Goal: Task Accomplishment & Management: Complete application form

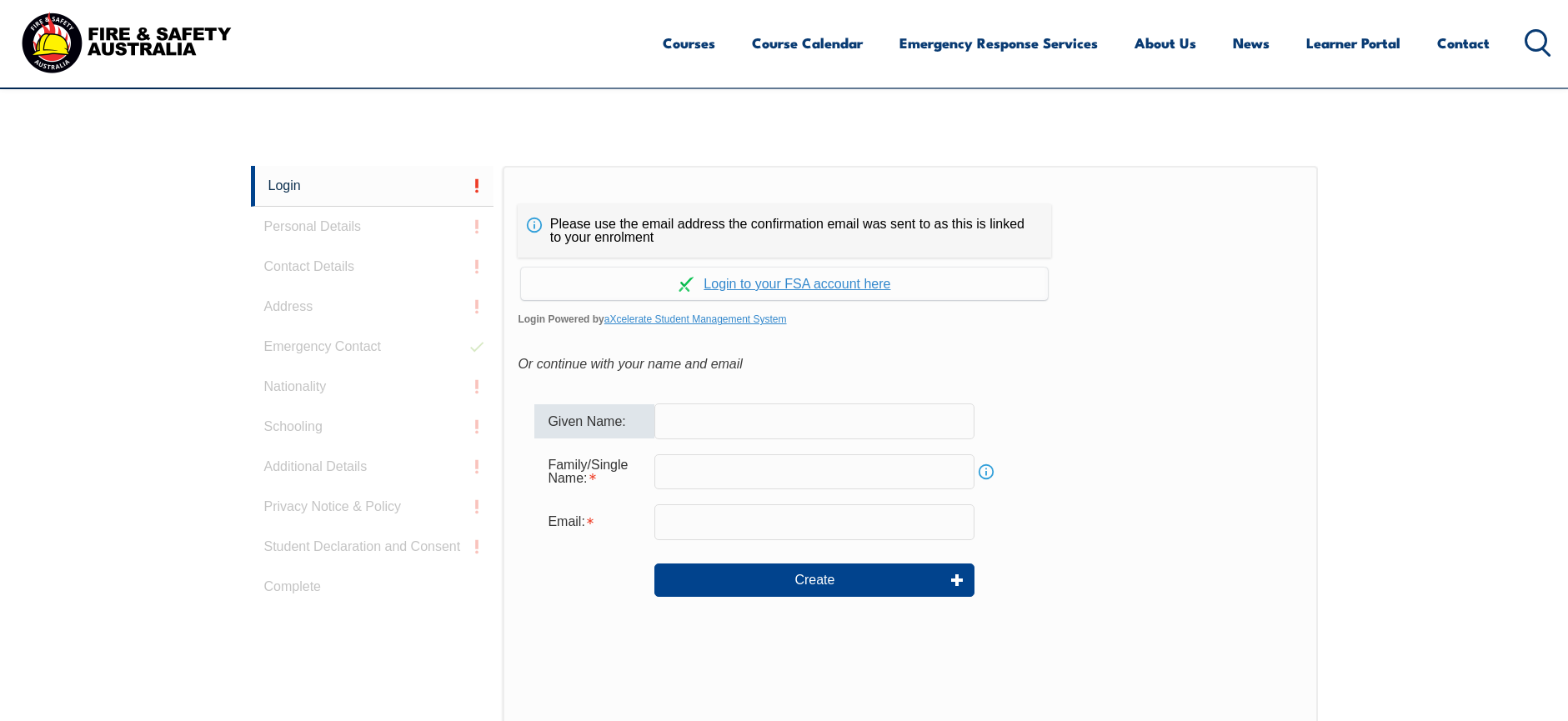
click at [690, 415] on input "text" at bounding box center [814, 421] width 320 height 35
type input "[PERSON_NAME]"
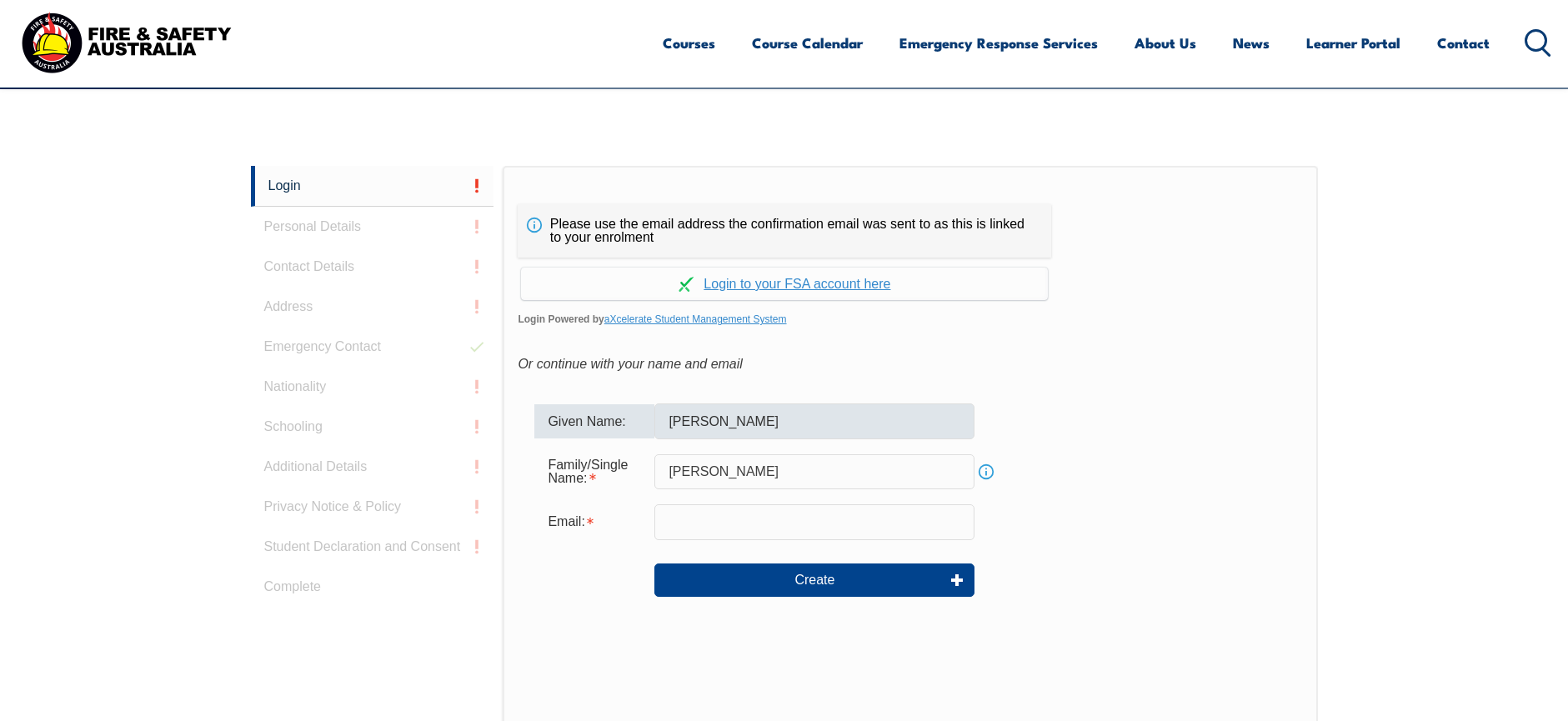
type input "[PERSON_NAME][EMAIL_ADDRESS][PERSON_NAME][DOMAIN_NAME]"
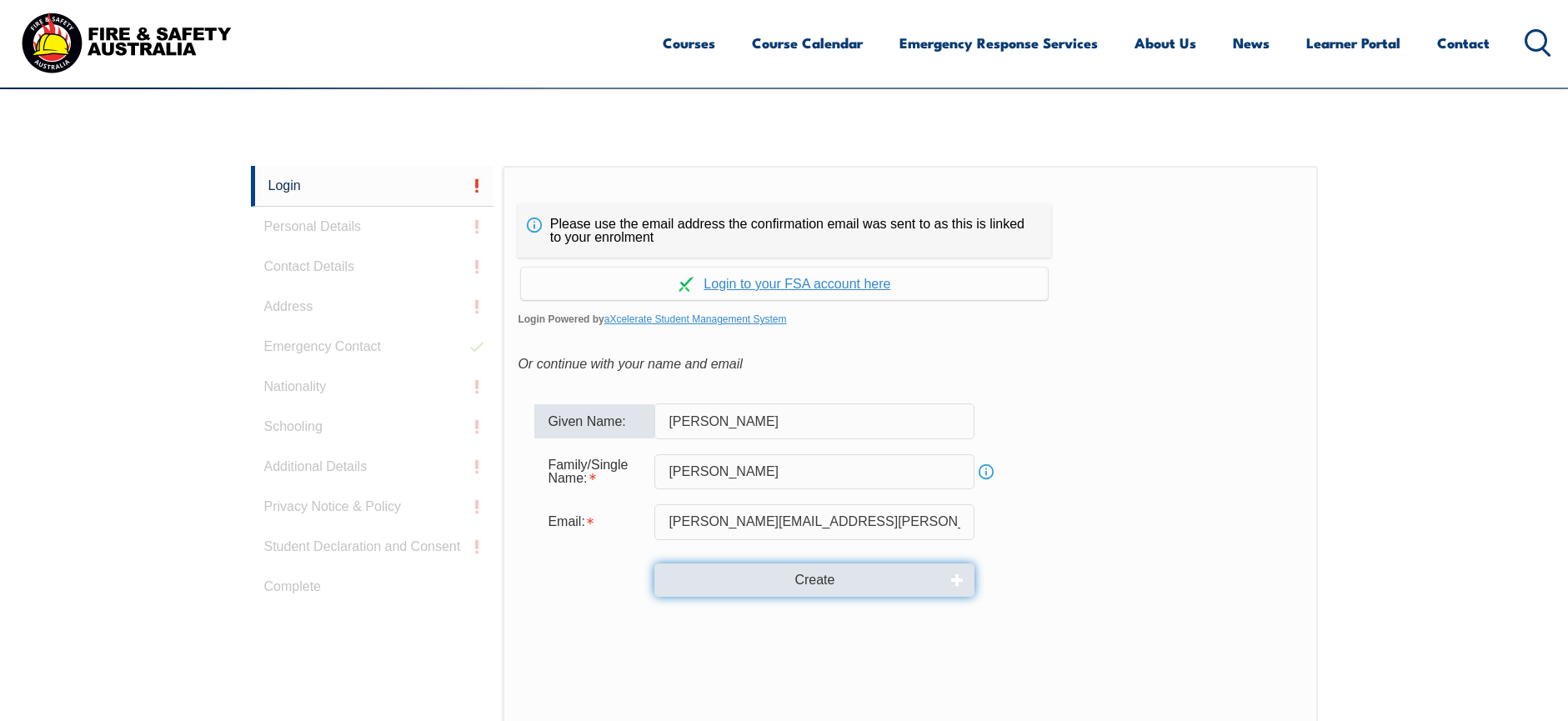
click at [817, 578] on button "Create" at bounding box center [814, 580] width 320 height 34
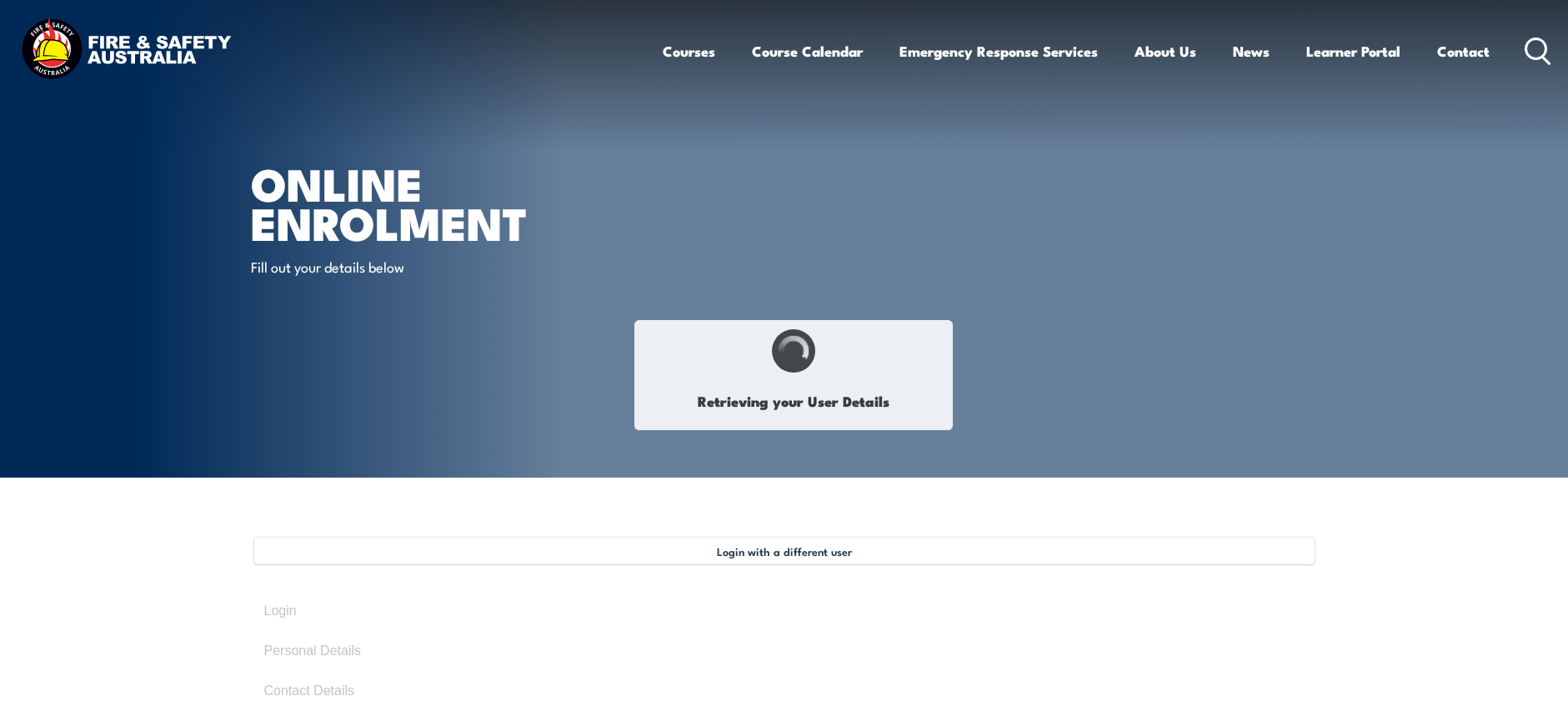
type input "[PERSON_NAME]"
type input "[DATE]"
type input "66CSRWVH5K"
select select "M"
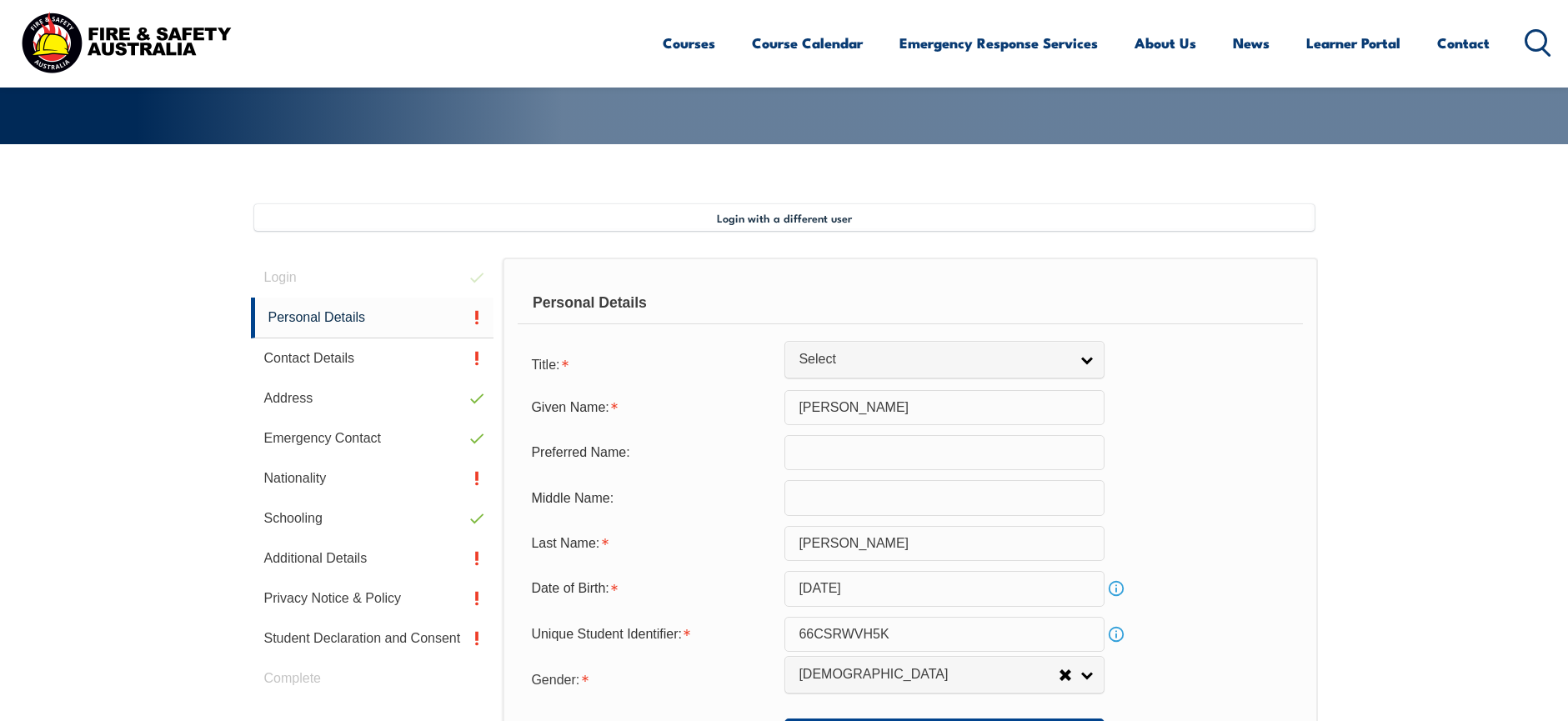
scroll to position [455, 0]
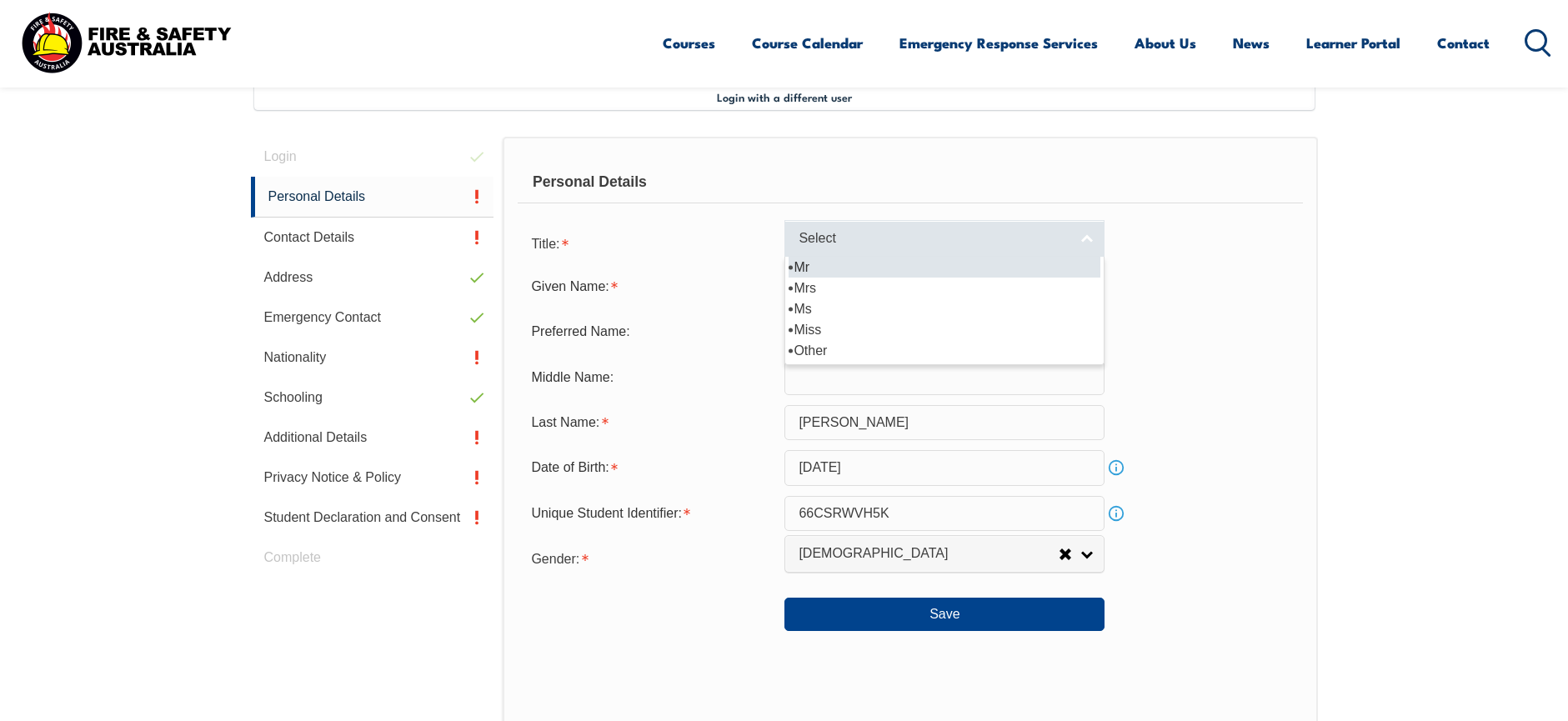
click at [1088, 240] on link "Select" at bounding box center [944, 239] width 320 height 38
click at [829, 262] on li "Mr" at bounding box center [944, 266] width 312 height 21
select select "Mr"
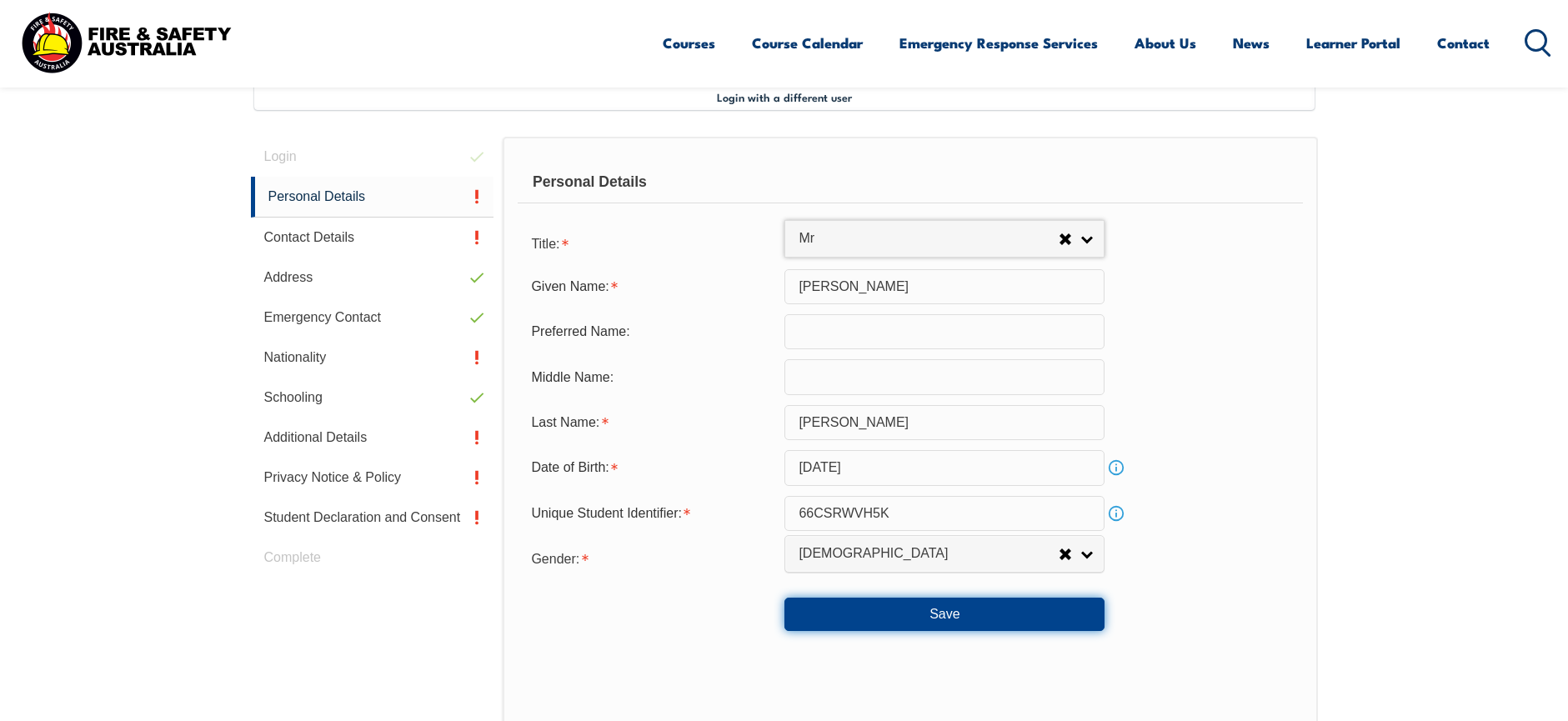
click at [953, 616] on button "Save" at bounding box center [944, 614] width 320 height 34
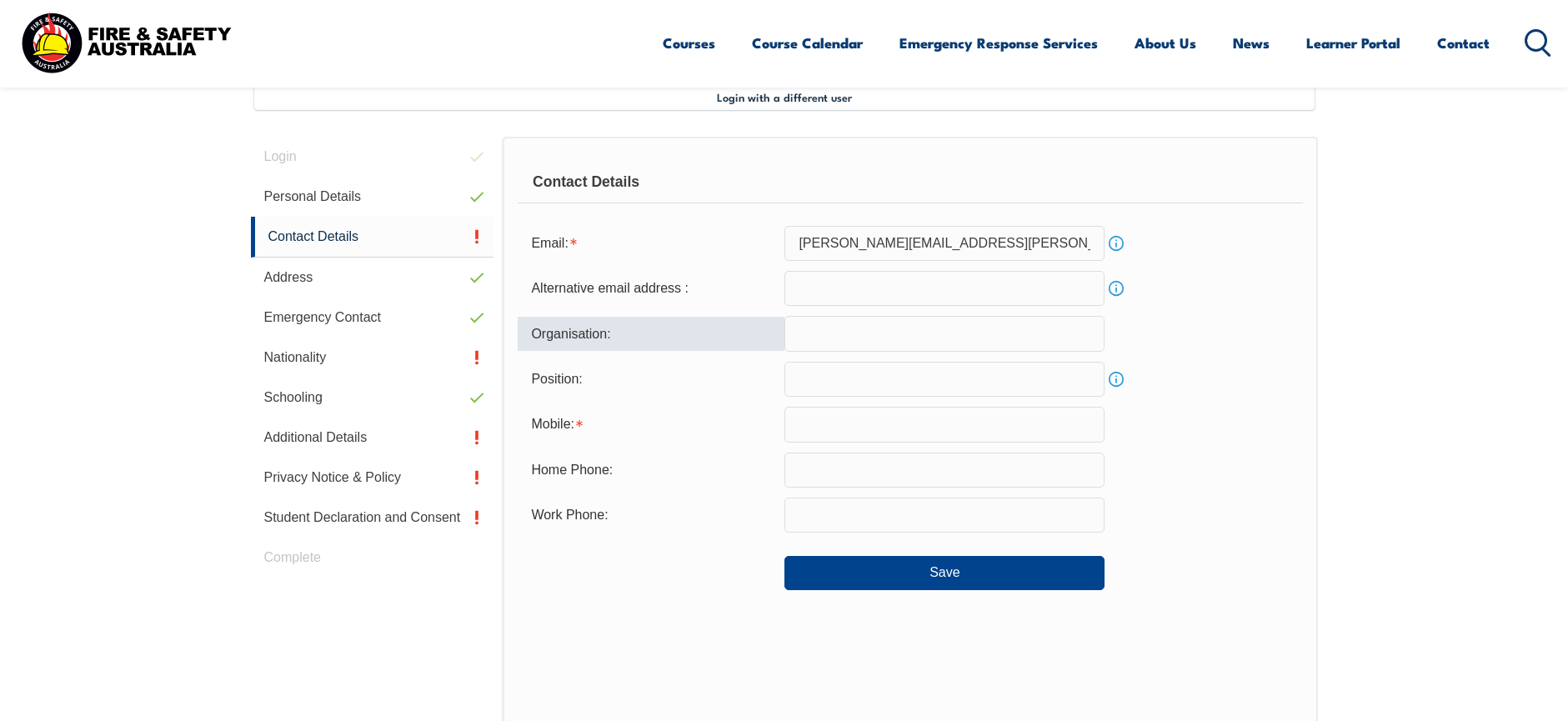
click at [830, 337] on input "text" at bounding box center [944, 334] width 320 height 35
type input "Cooper Fluid Systems"
type input "ian.thomas@cfs.cgl.com.au"
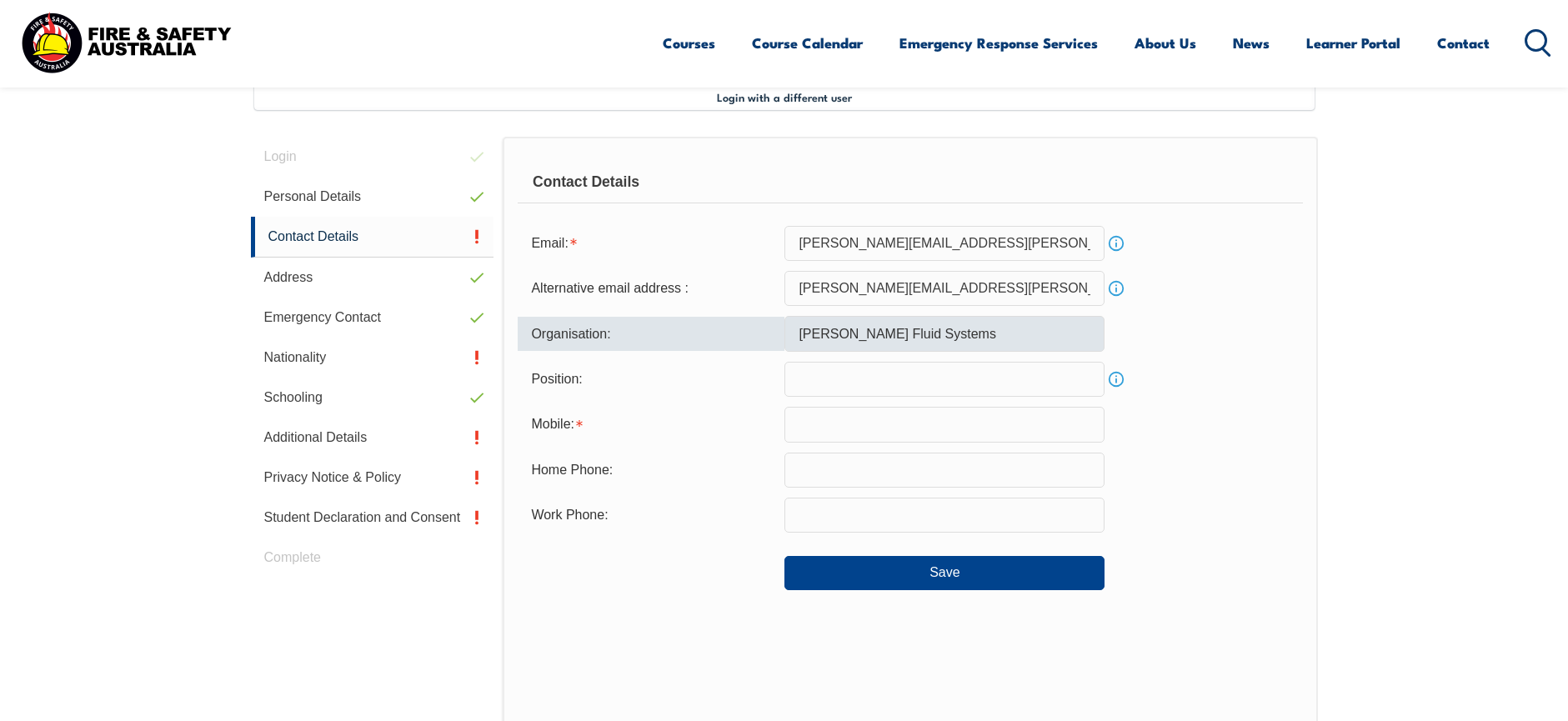
type input "0490427151"
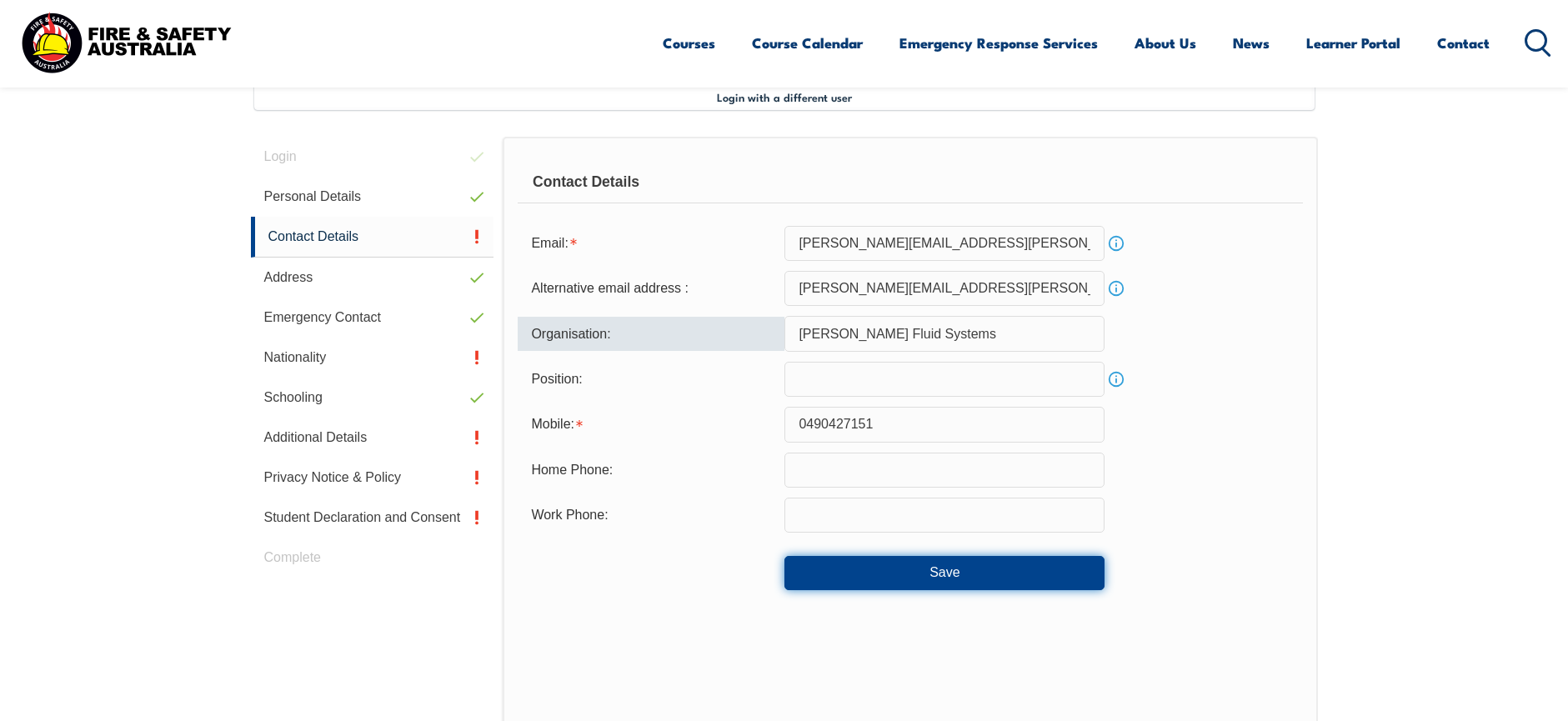
click at [951, 569] on button "Save" at bounding box center [944, 573] width 320 height 34
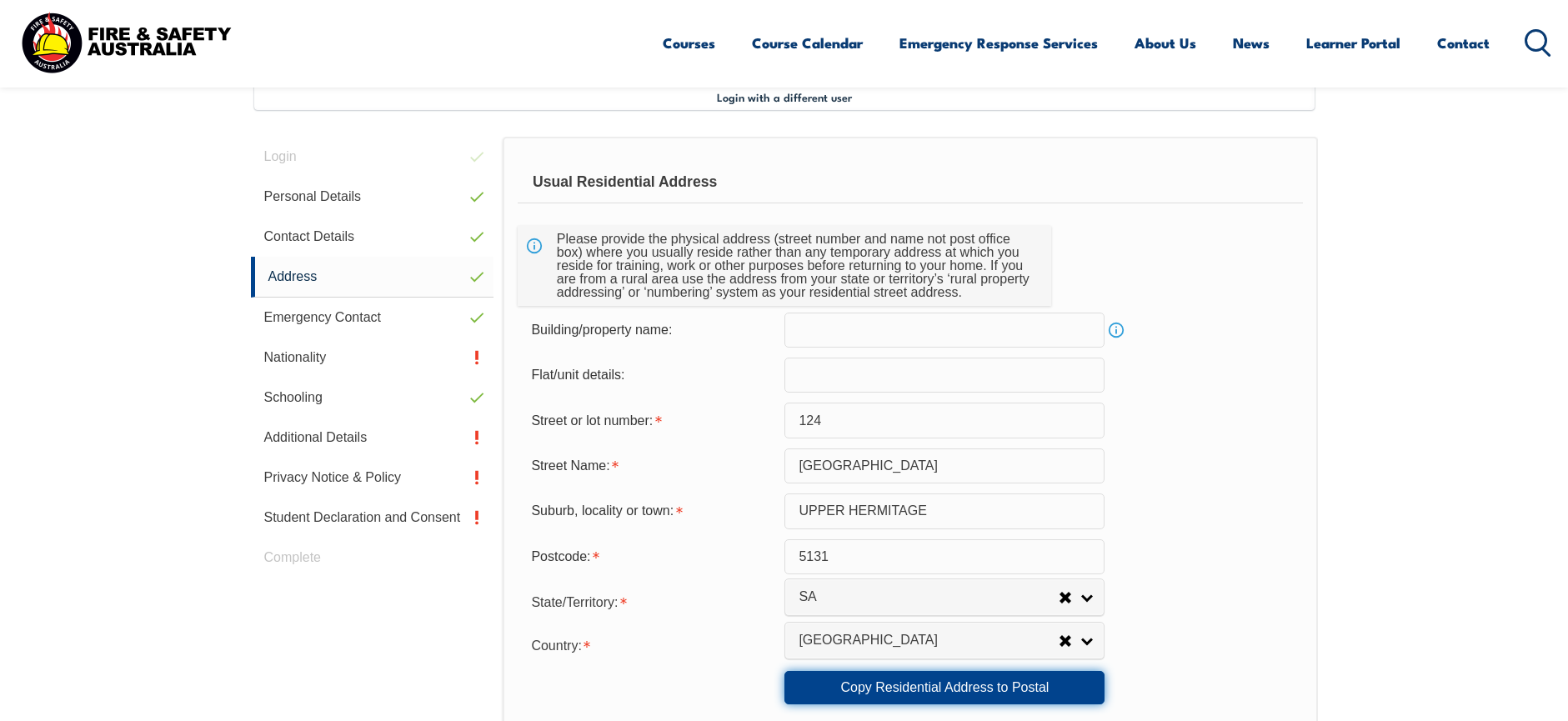
click at [941, 685] on link "Copy Residential Address to Postal" at bounding box center [944, 687] width 320 height 34
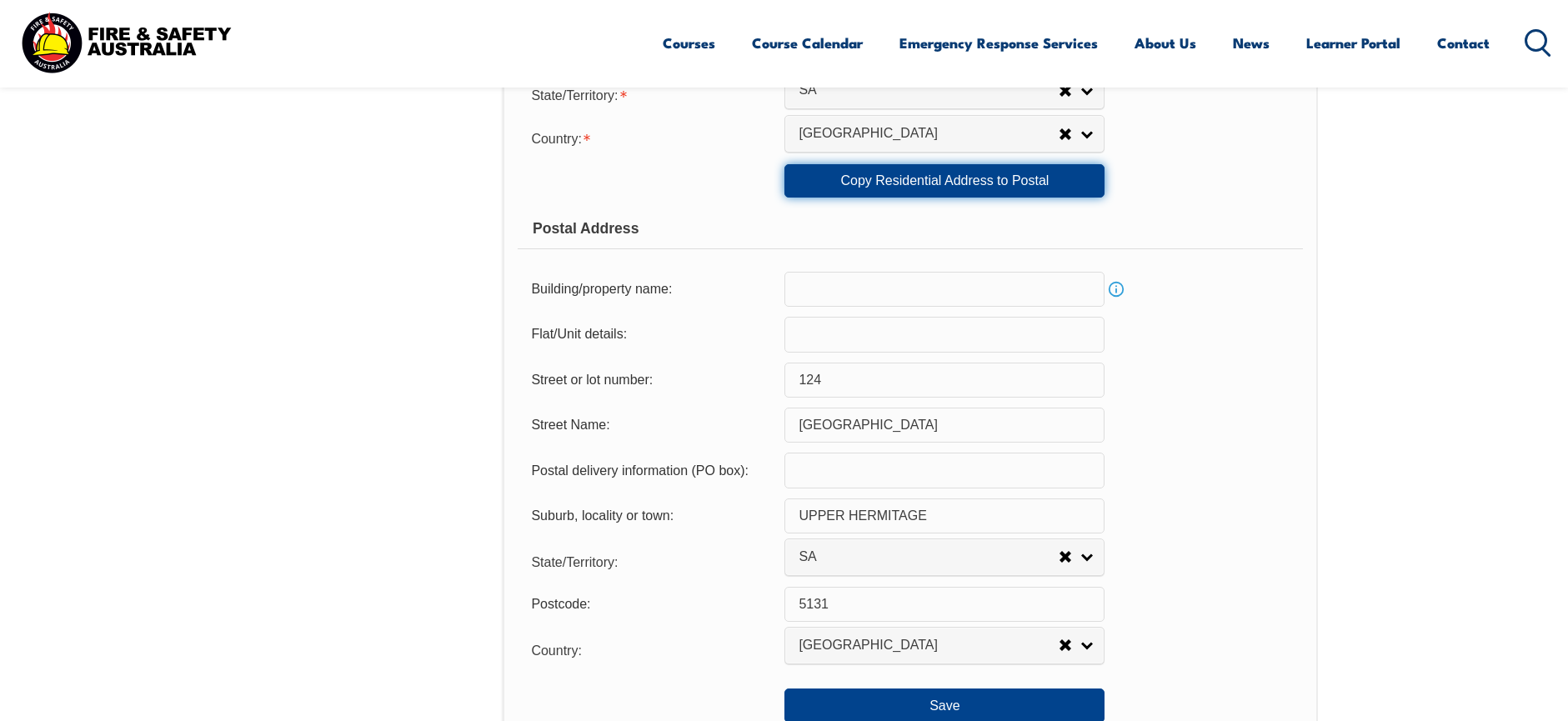
scroll to position [1038, 0]
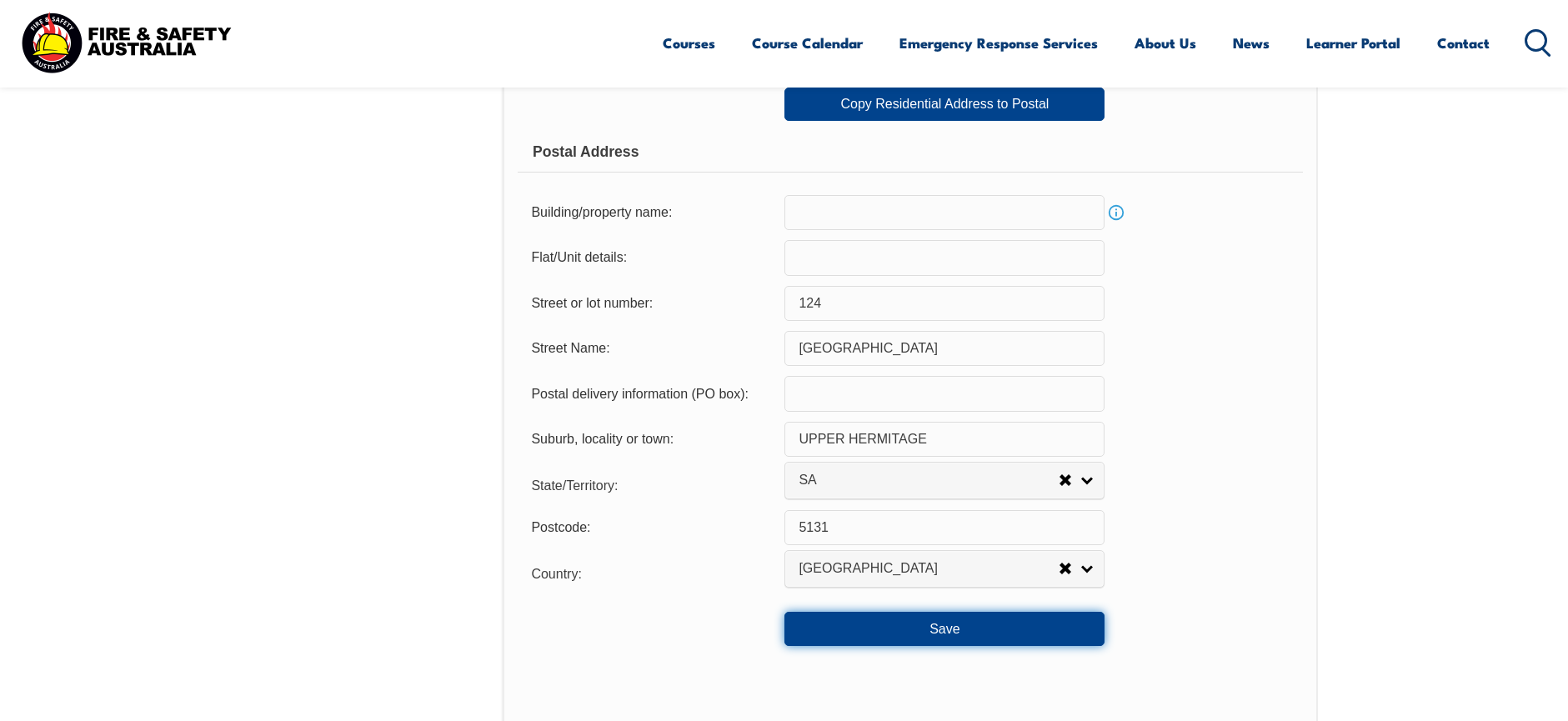
click at [966, 628] on button "Save" at bounding box center [944, 629] width 320 height 34
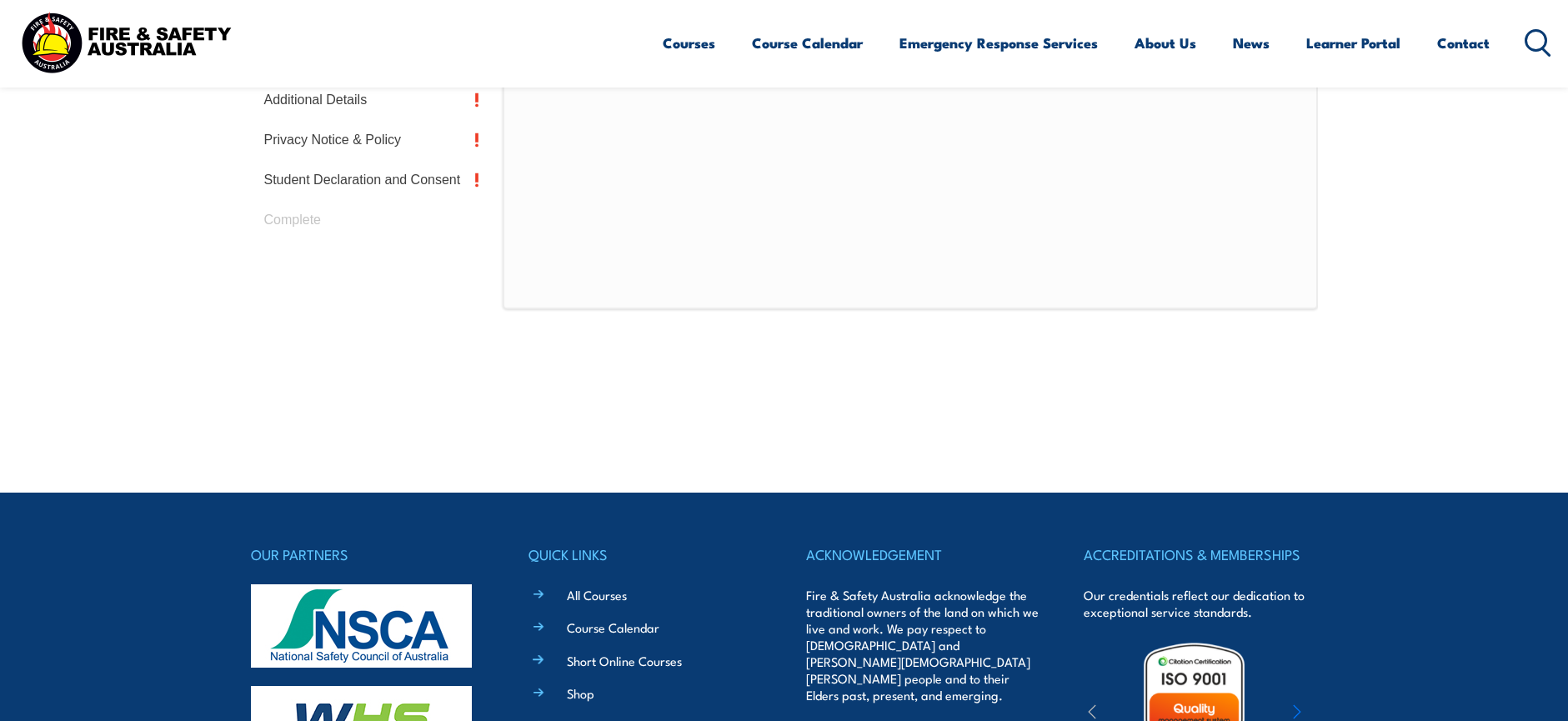
scroll to position [455, 0]
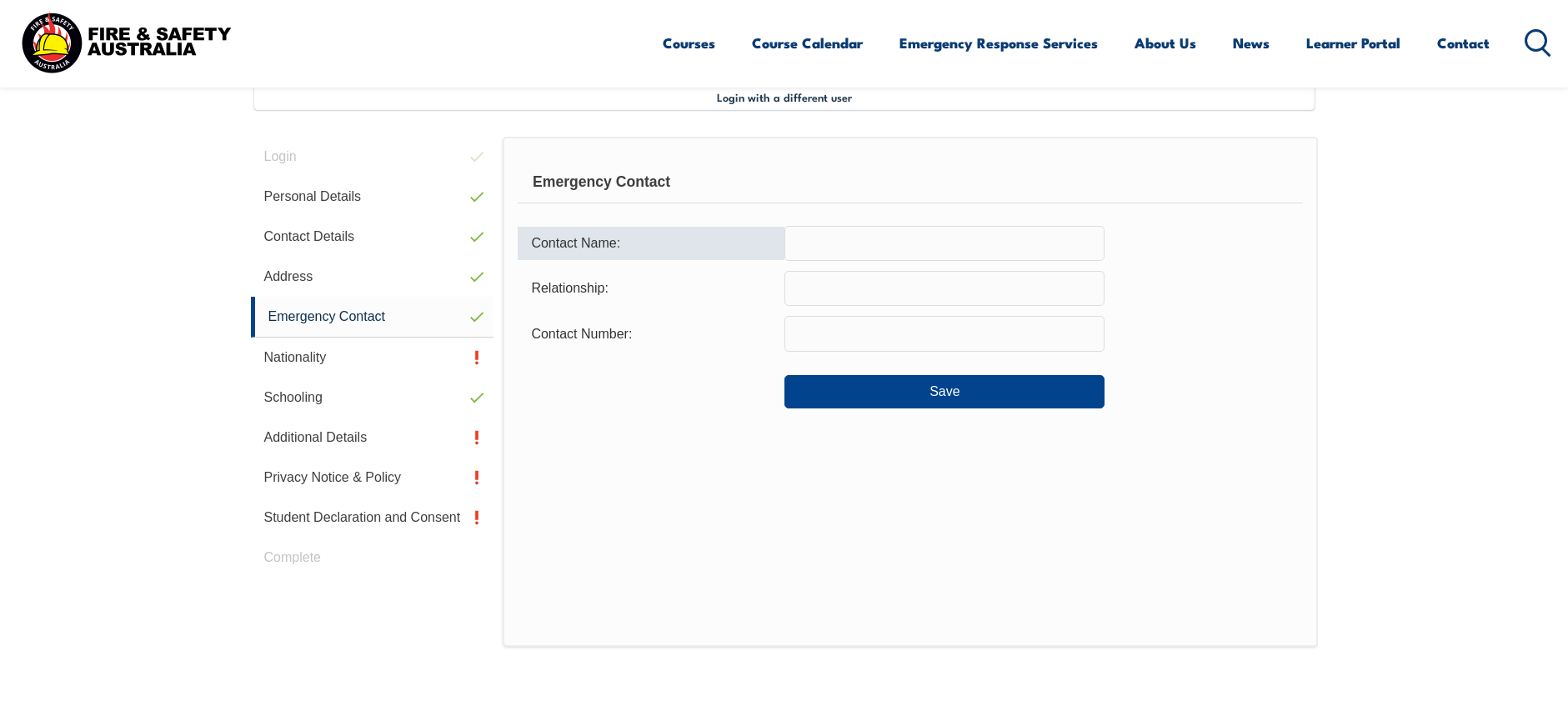
click at [817, 242] on input "text" at bounding box center [944, 244] width 320 height 35
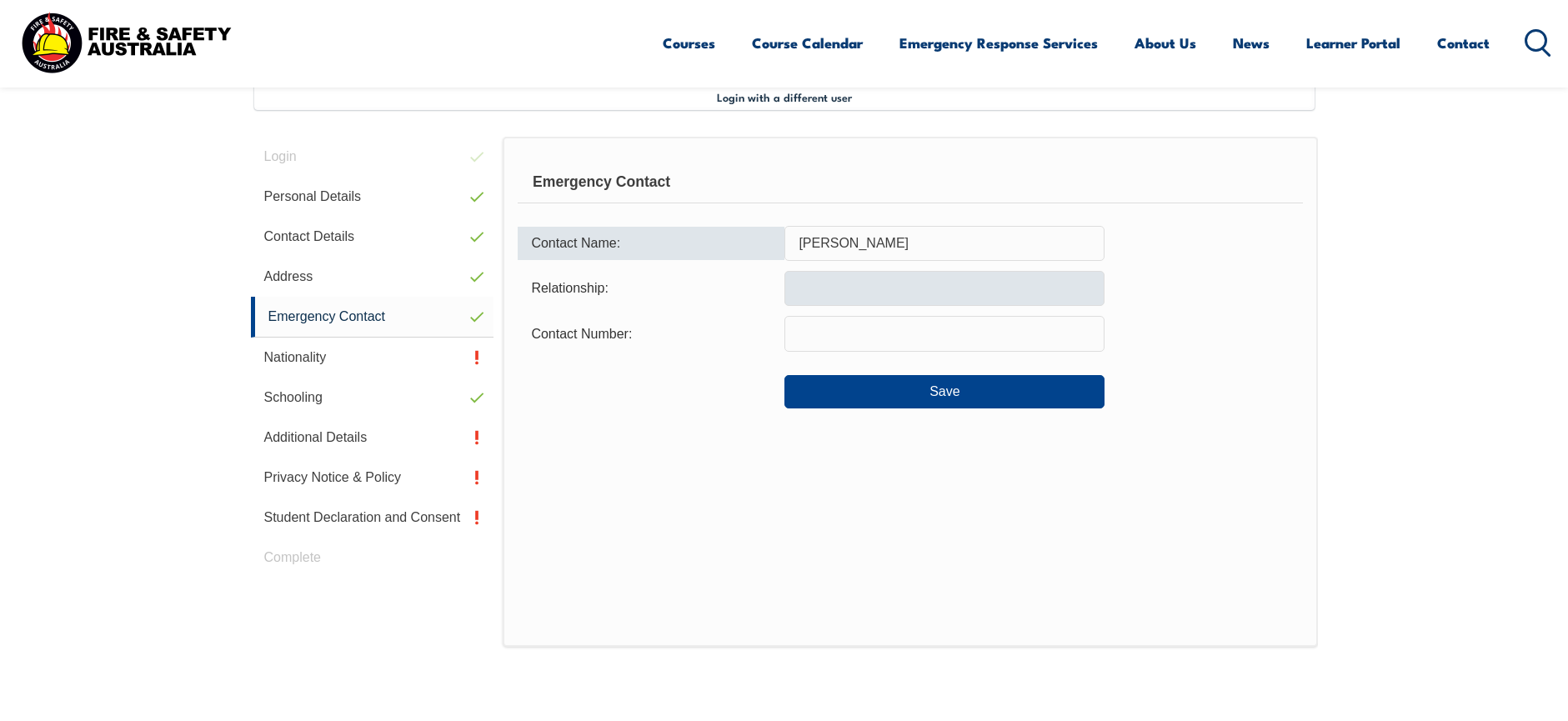
type input "Louise Thomas"
click at [827, 300] on input "text" at bounding box center [944, 288] width 320 height 35
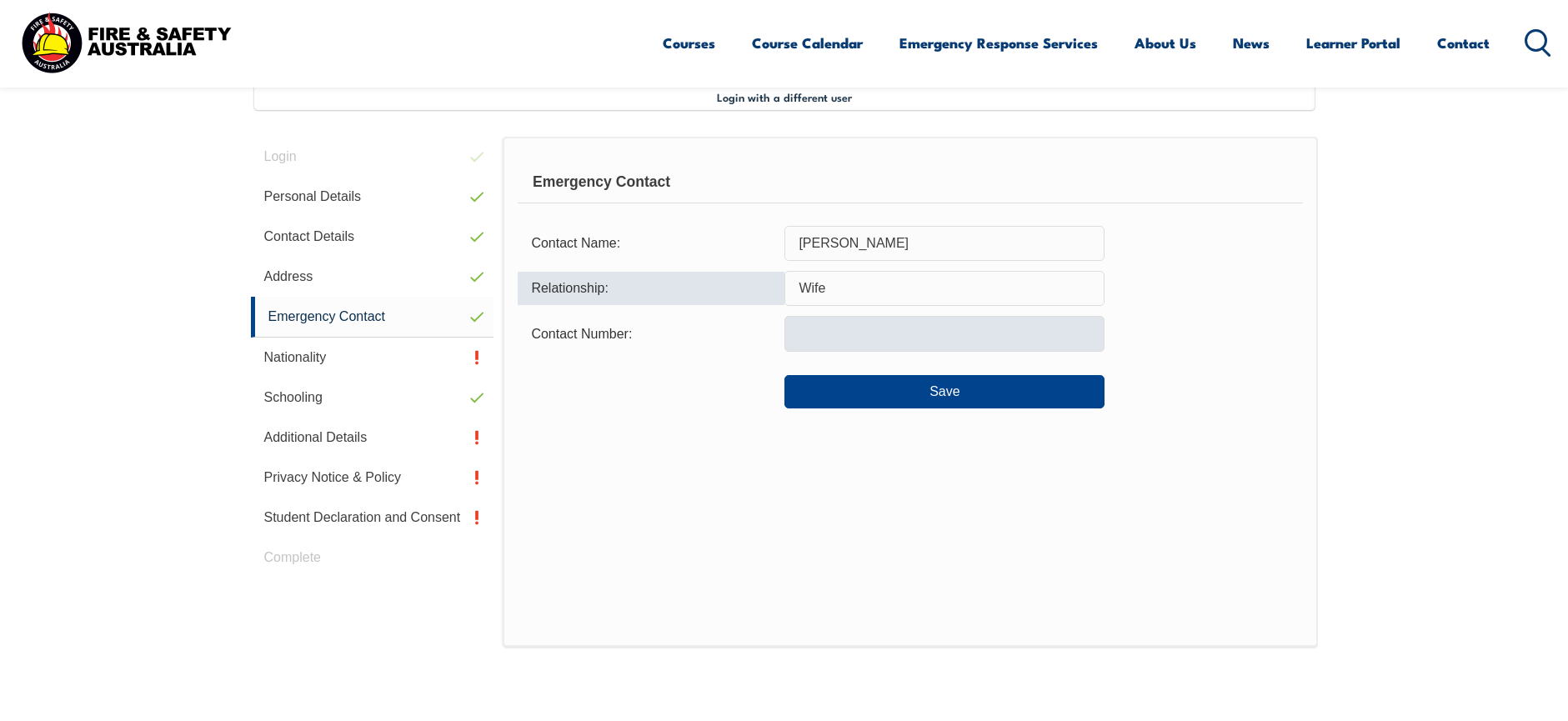
type input "Wife"
click at [830, 328] on input "text" at bounding box center [944, 334] width 320 height 35
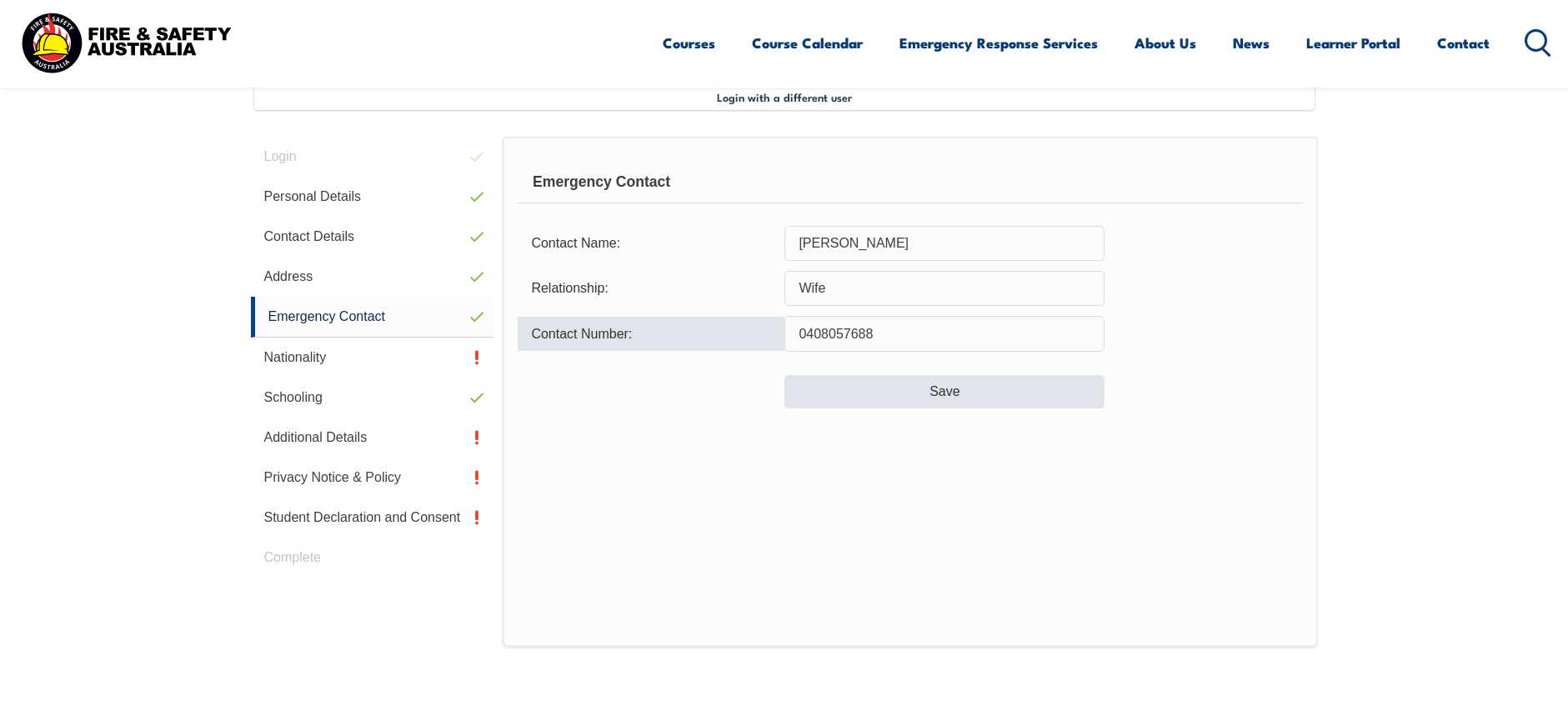
type input "0408057688"
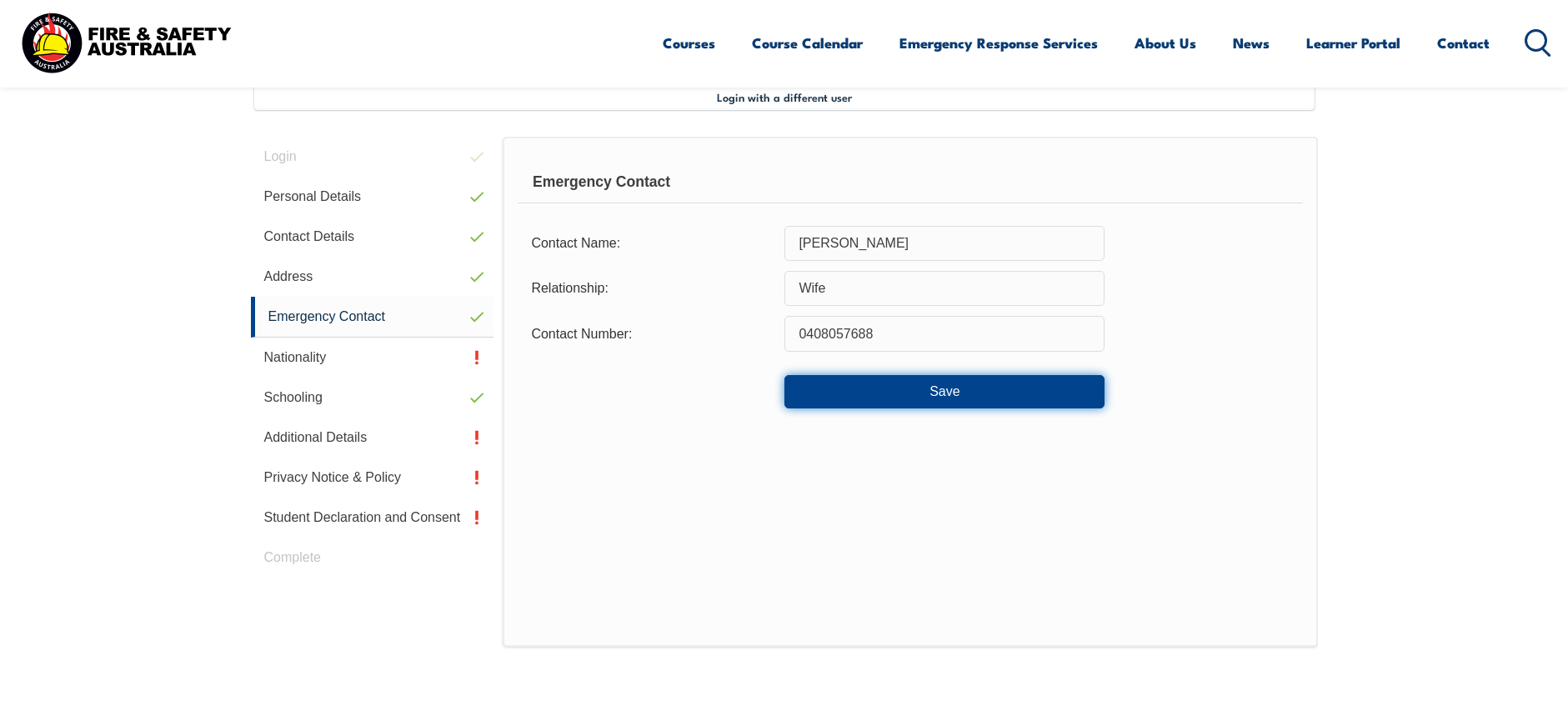
click at [982, 387] on button "Save" at bounding box center [944, 392] width 320 height 34
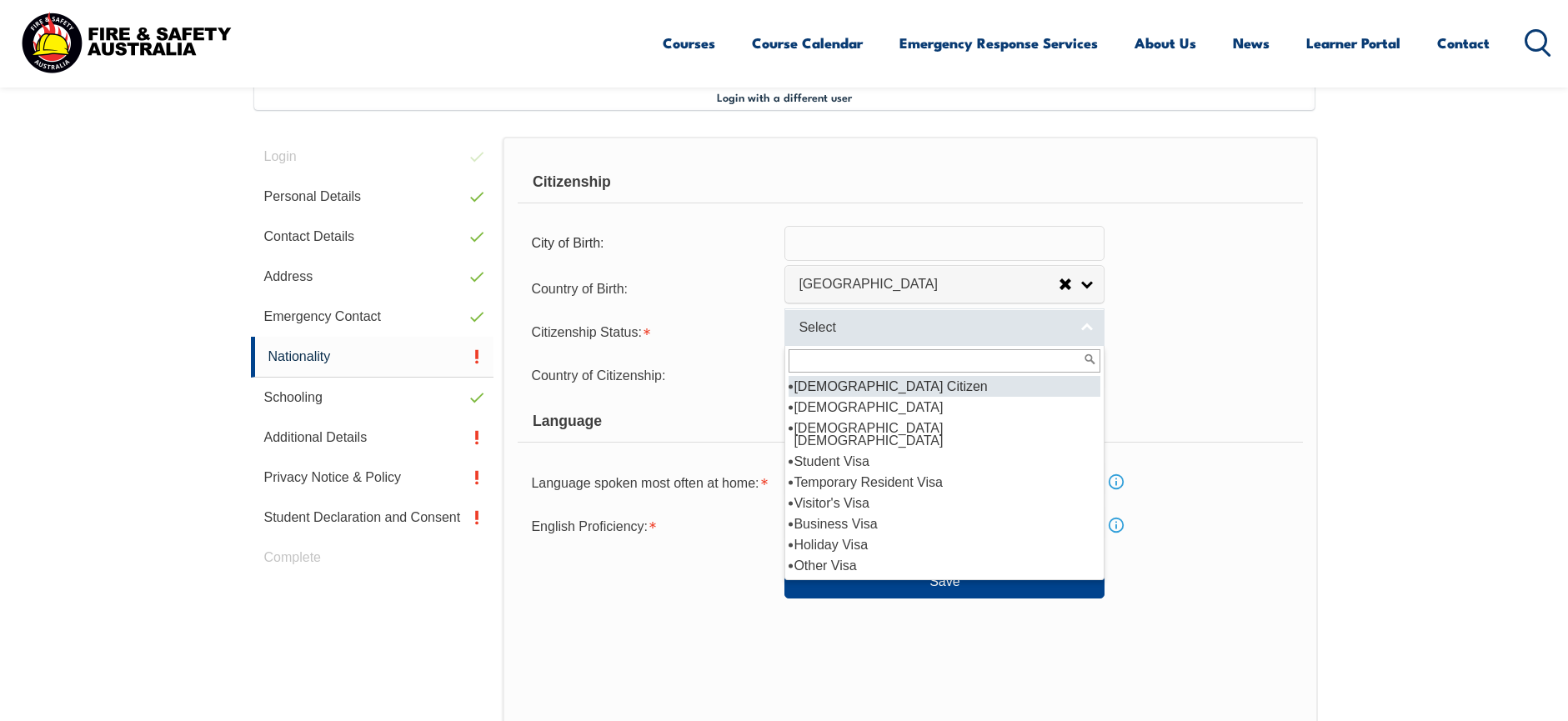
click at [1090, 333] on link "Select" at bounding box center [944, 327] width 320 height 38
click at [996, 384] on li "Australian Citizen" at bounding box center [944, 386] width 312 height 21
select select "1"
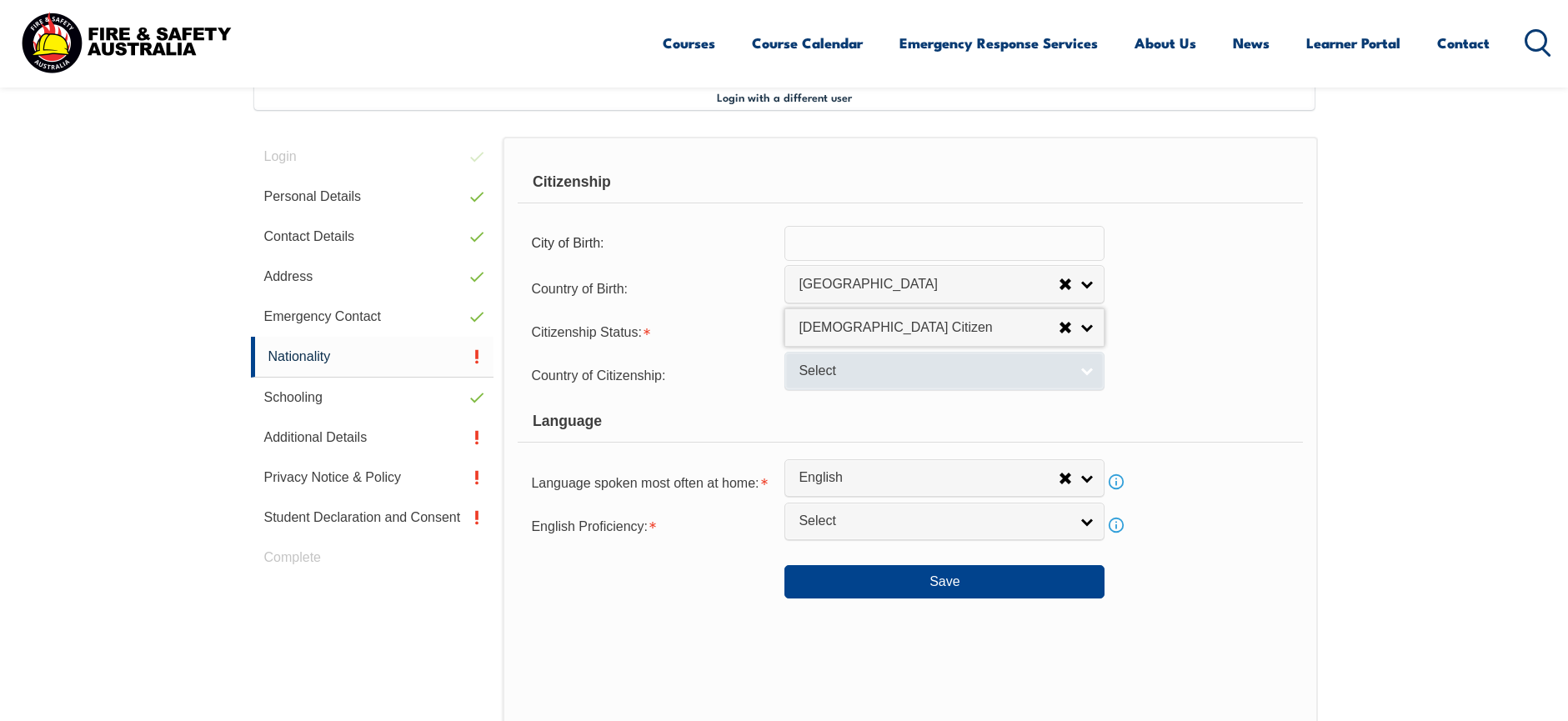
click at [1092, 371] on link "Select" at bounding box center [944, 371] width 320 height 38
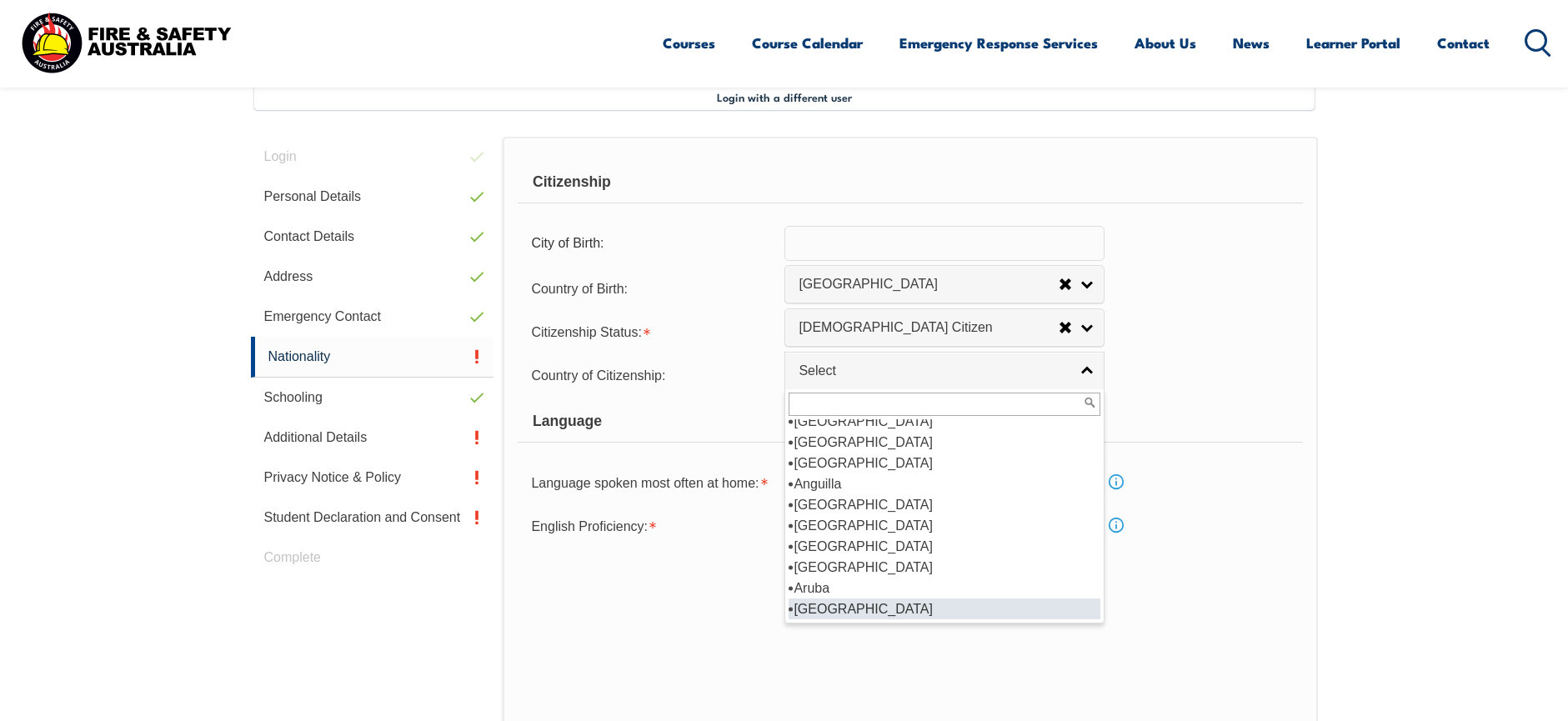
scroll to position [175, 0]
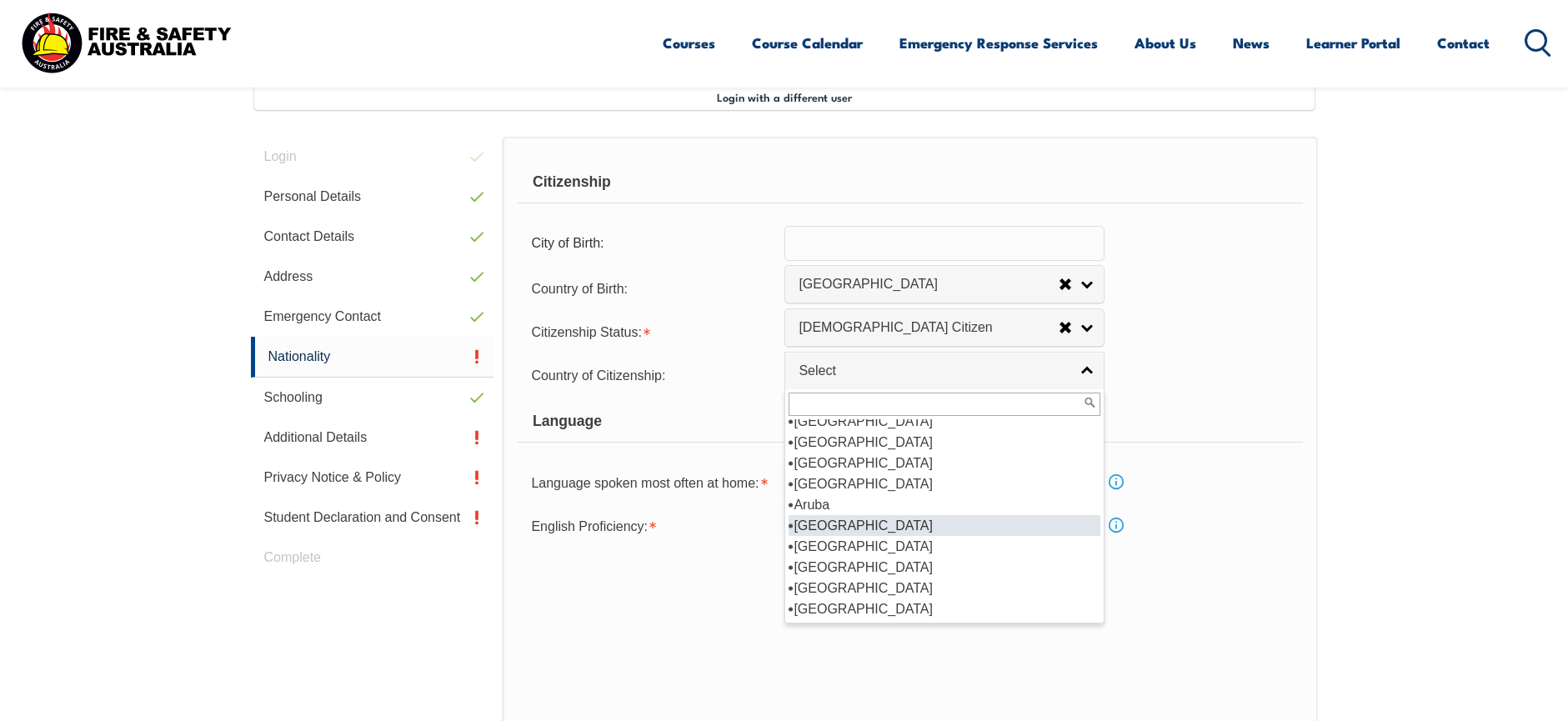
click at [944, 517] on li "Australia" at bounding box center [944, 525] width 312 height 21
select select "1101"
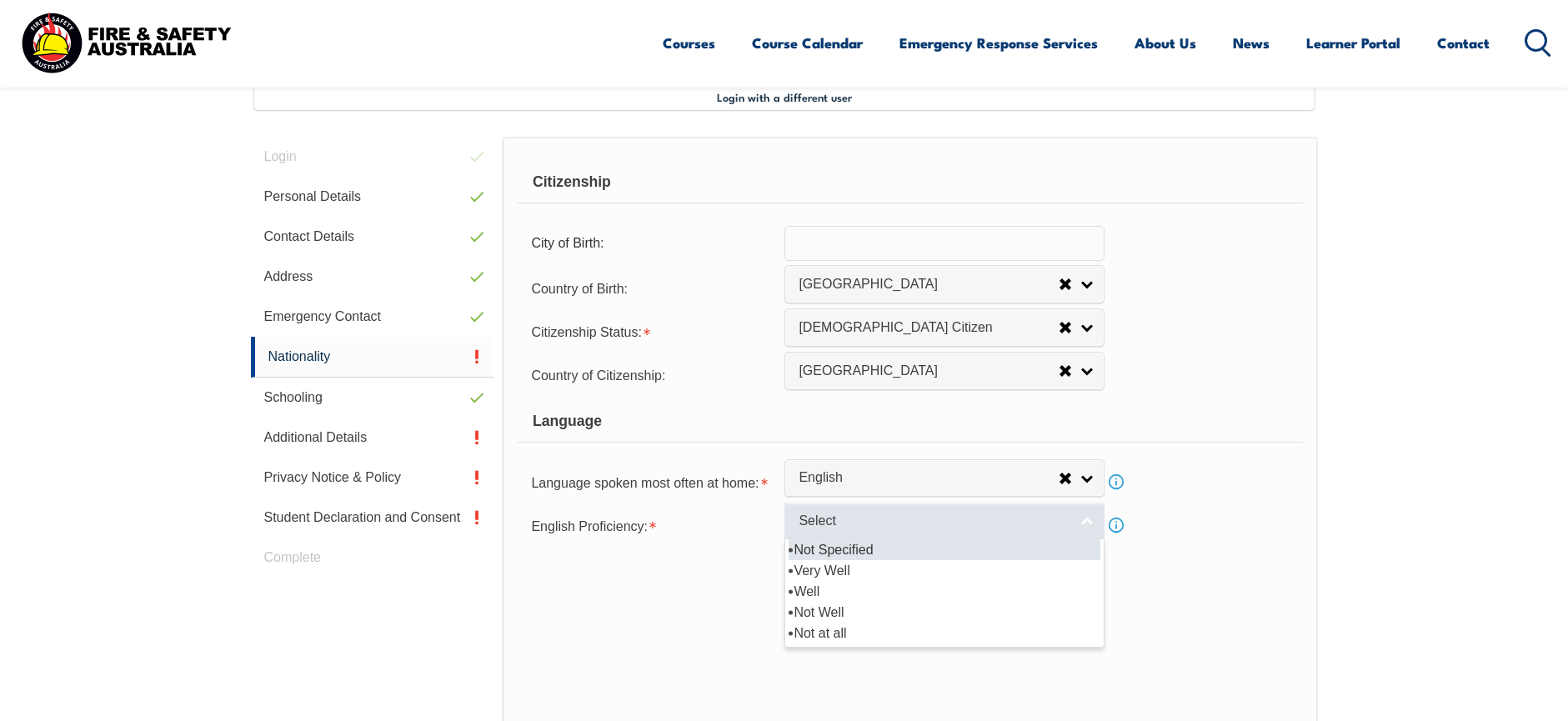
click at [1085, 524] on link "Select" at bounding box center [944, 521] width 320 height 38
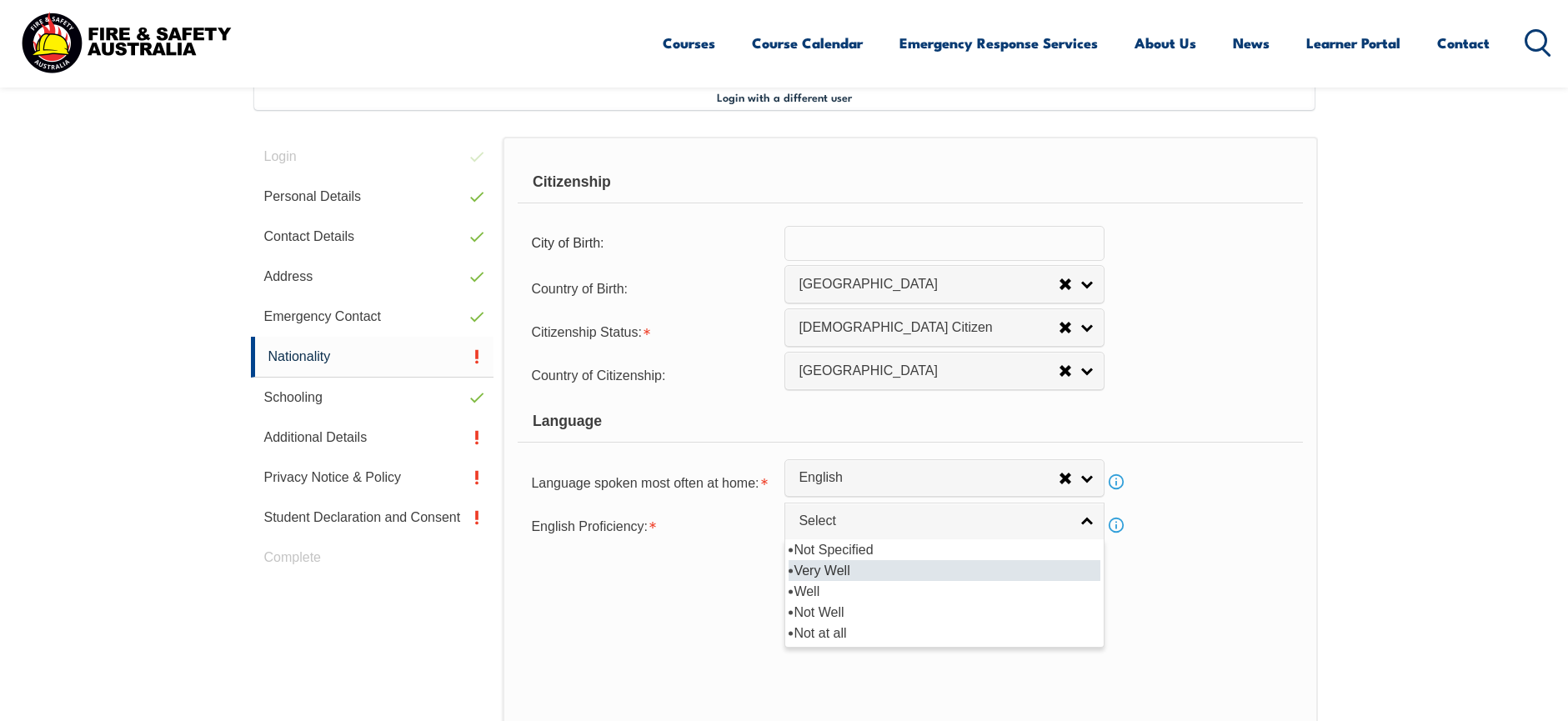
click at [1060, 571] on li "Very Well" at bounding box center [944, 571] width 312 height 21
select select "1"
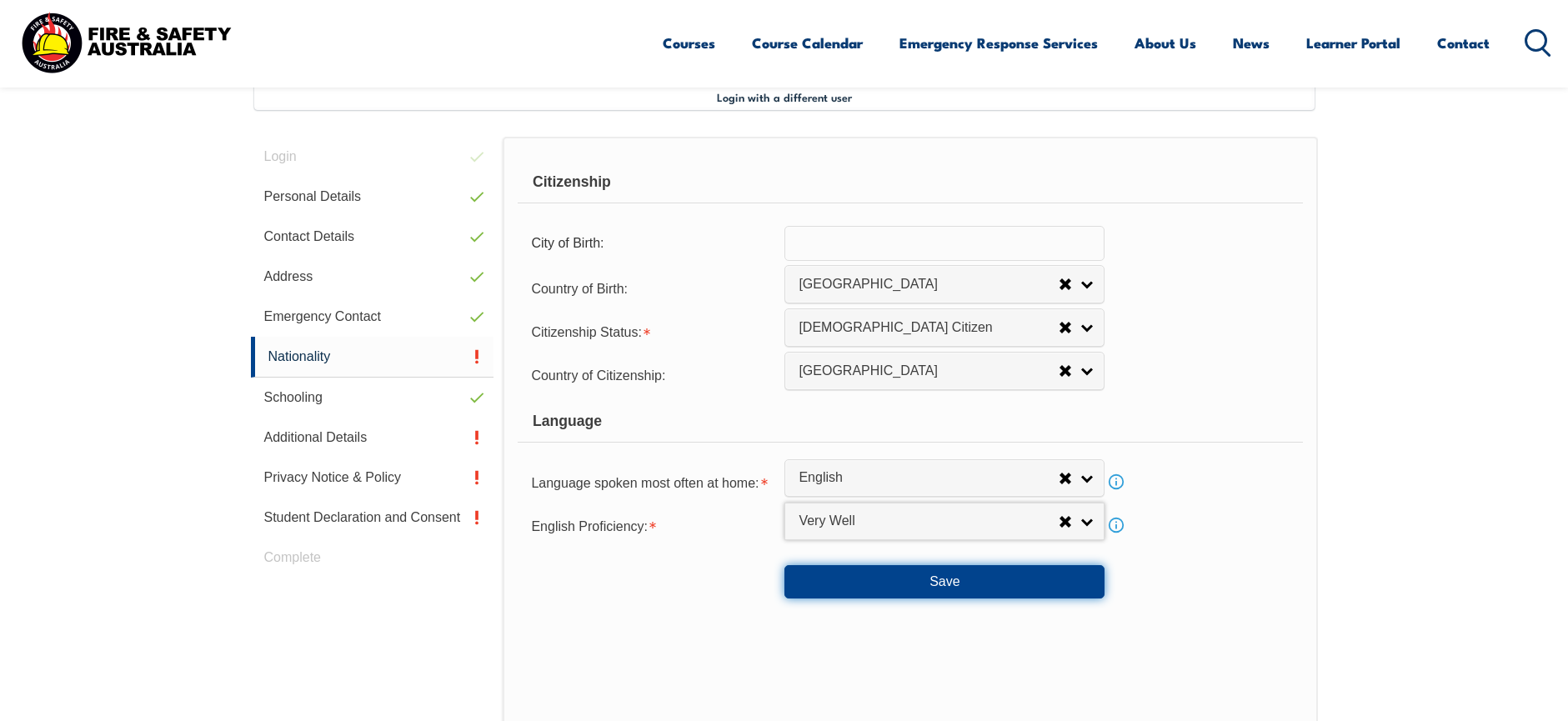
click at [981, 583] on button "Save" at bounding box center [944, 582] width 320 height 34
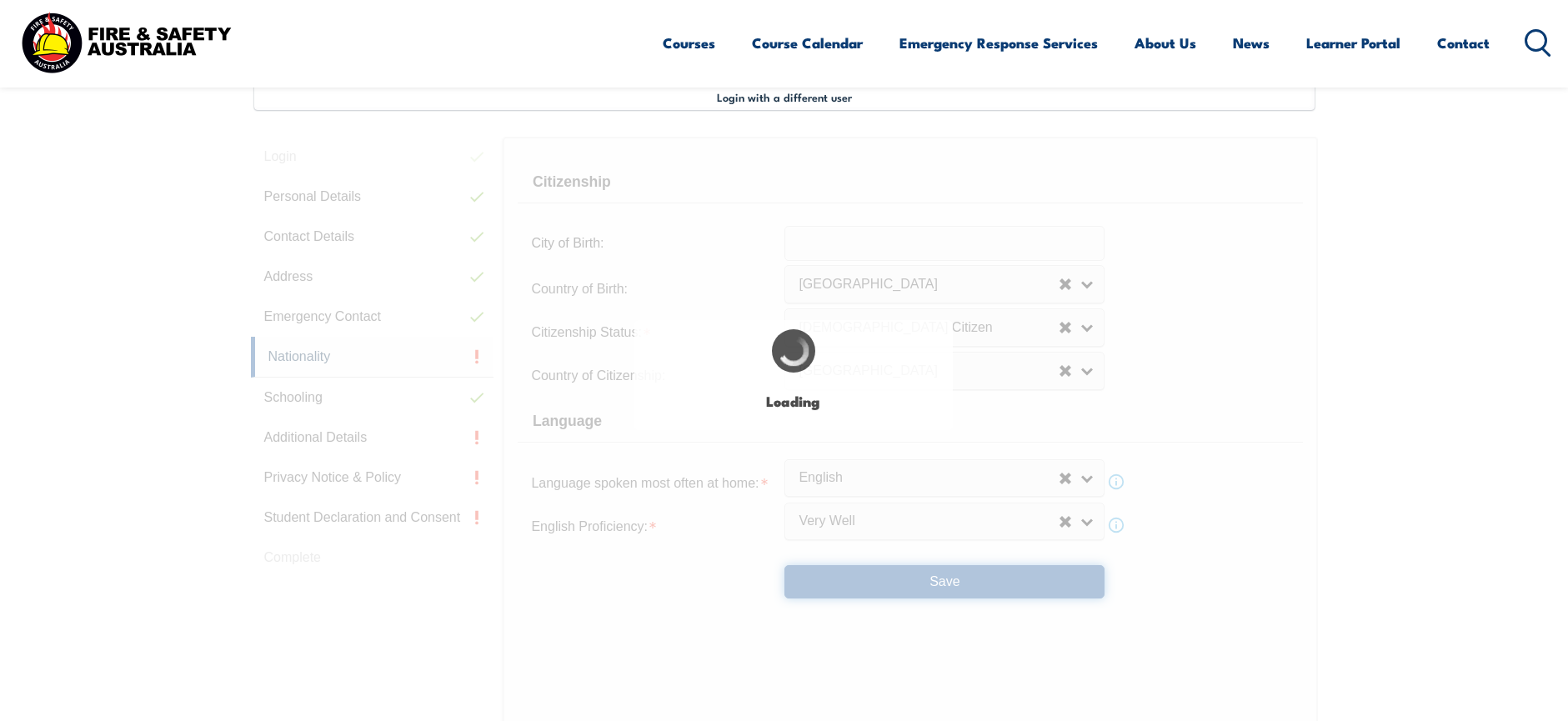
select select "false"
select select "true"
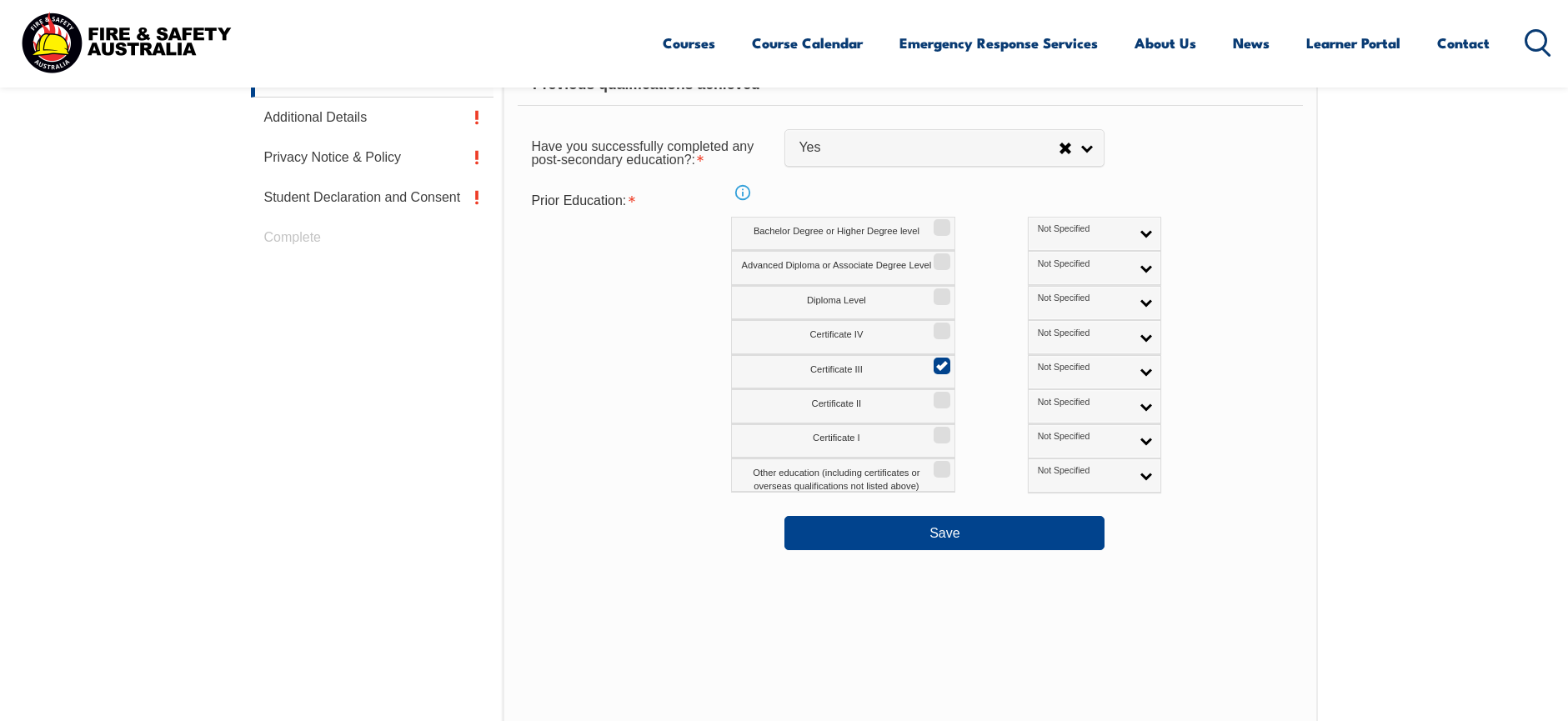
scroll to position [787, 0]
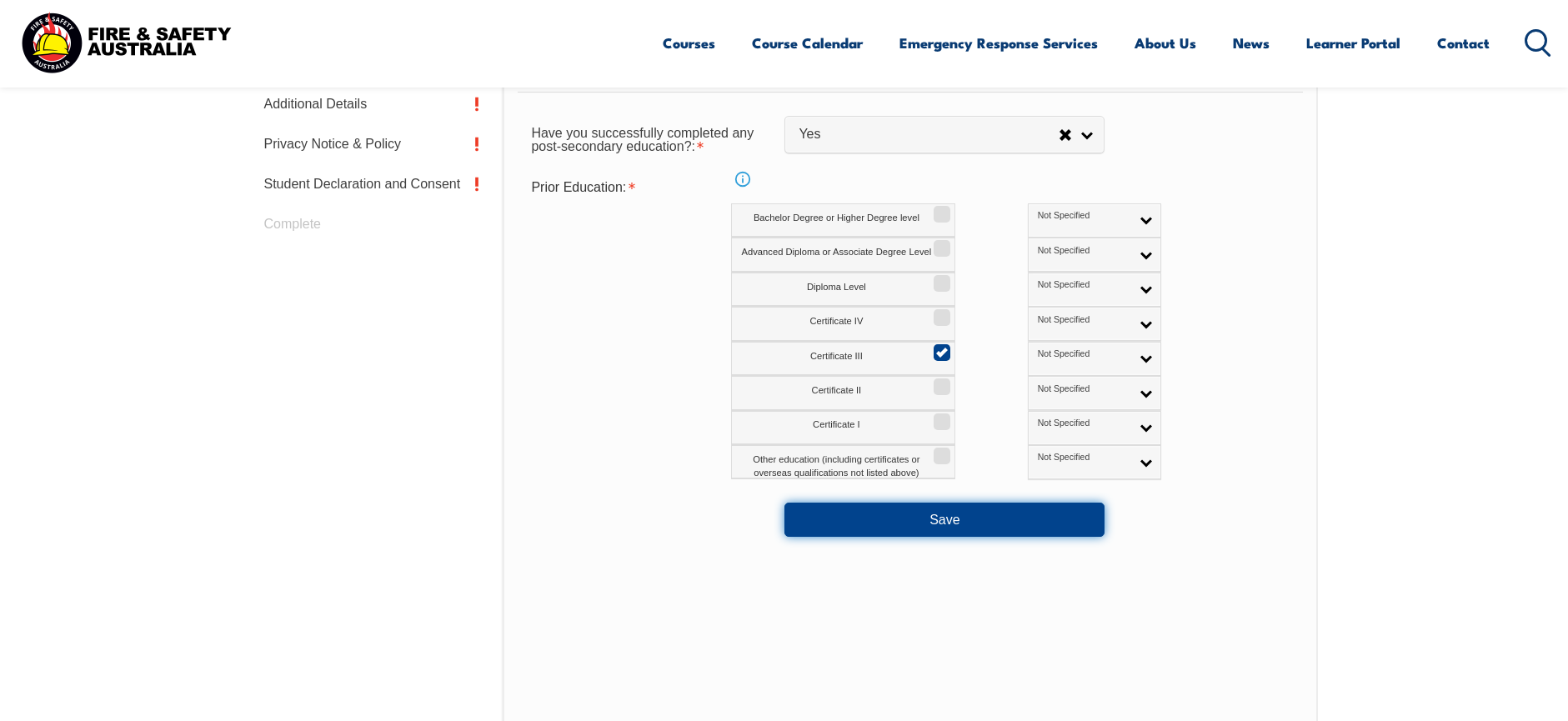
click at [952, 517] on button "Save" at bounding box center [944, 519] width 320 height 34
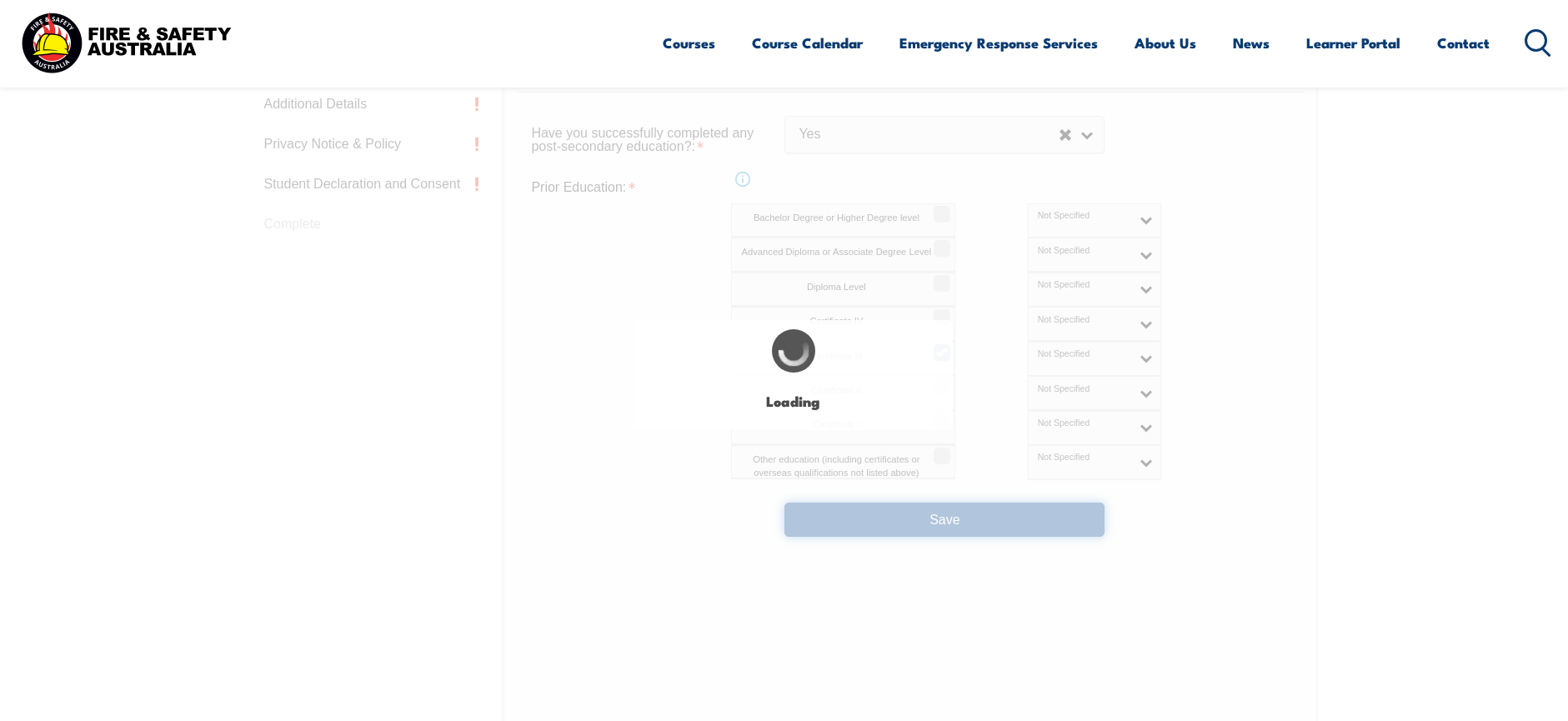
select select
select select "false"
select select "true"
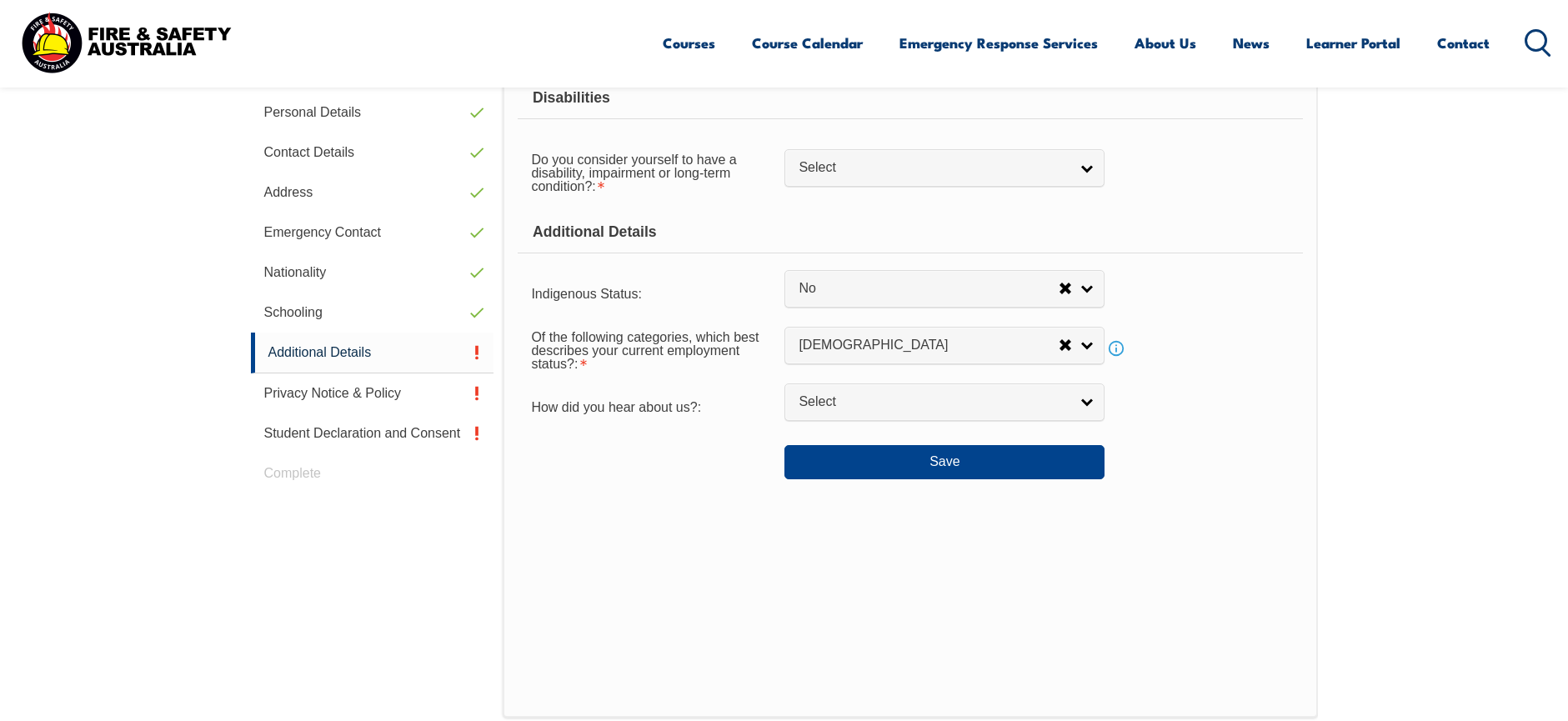
scroll to position [455, 0]
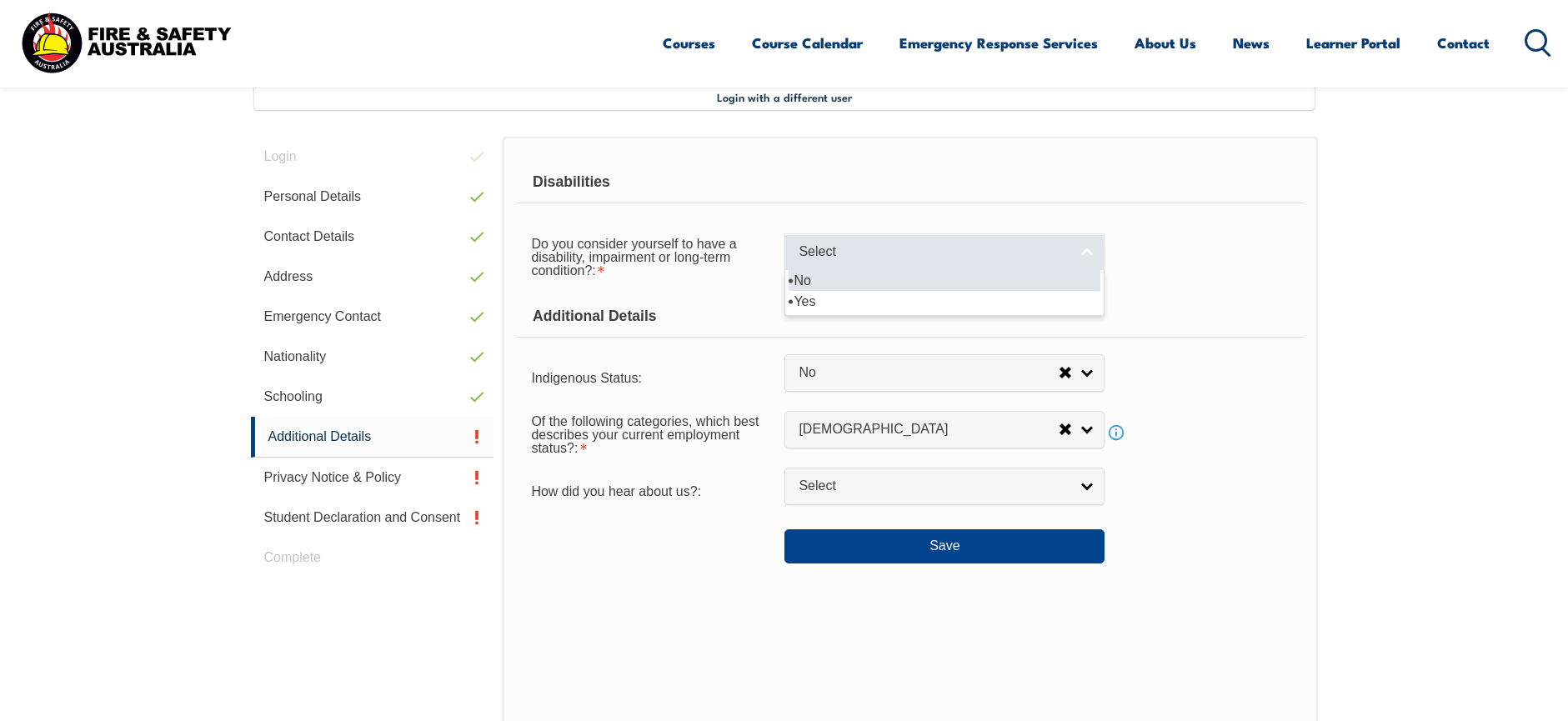
click at [1084, 255] on link "Select" at bounding box center [944, 252] width 320 height 38
click at [977, 287] on li "No" at bounding box center [944, 280] width 312 height 21
select select "false"
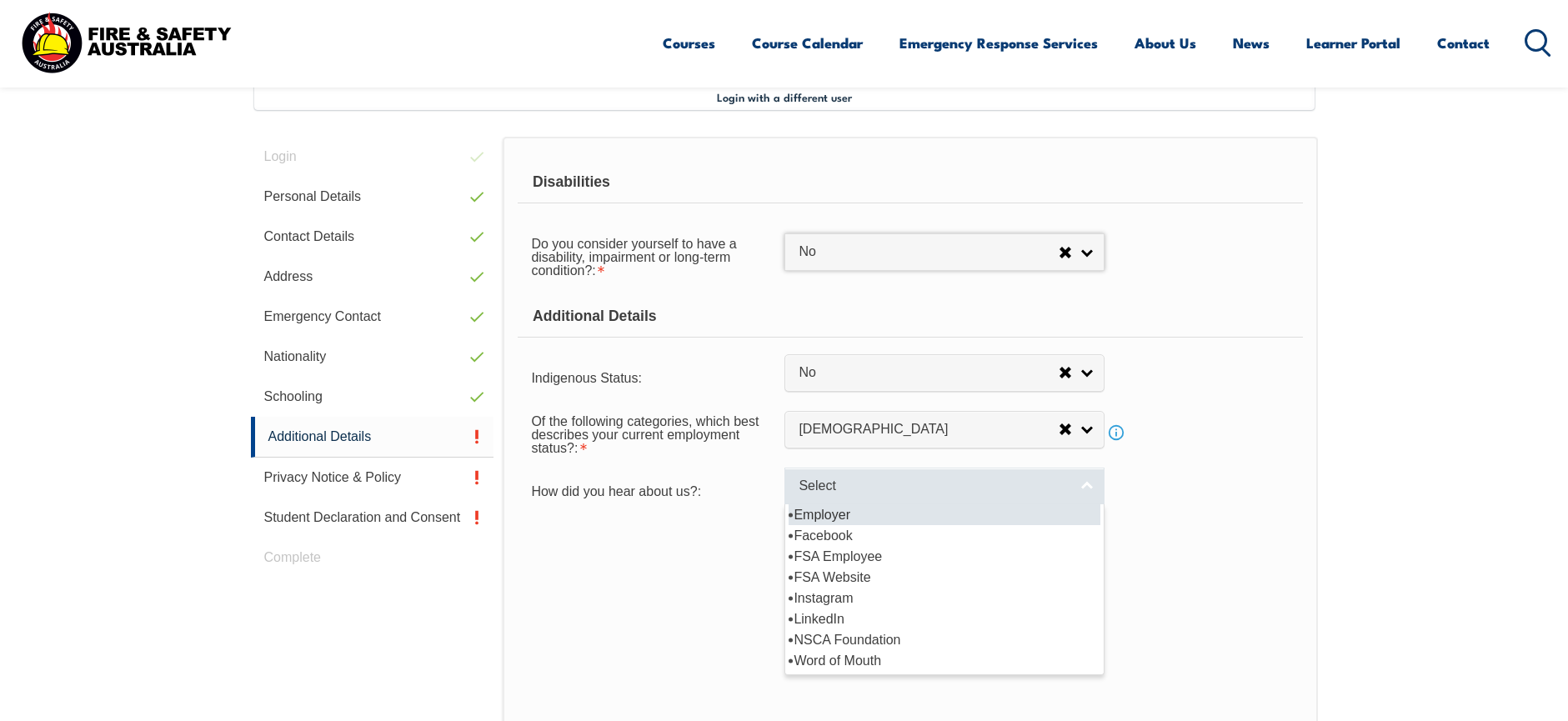
click at [1090, 489] on link "Select" at bounding box center [944, 486] width 320 height 38
click at [1018, 518] on li "Employer" at bounding box center [944, 514] width 312 height 21
select select "8019"
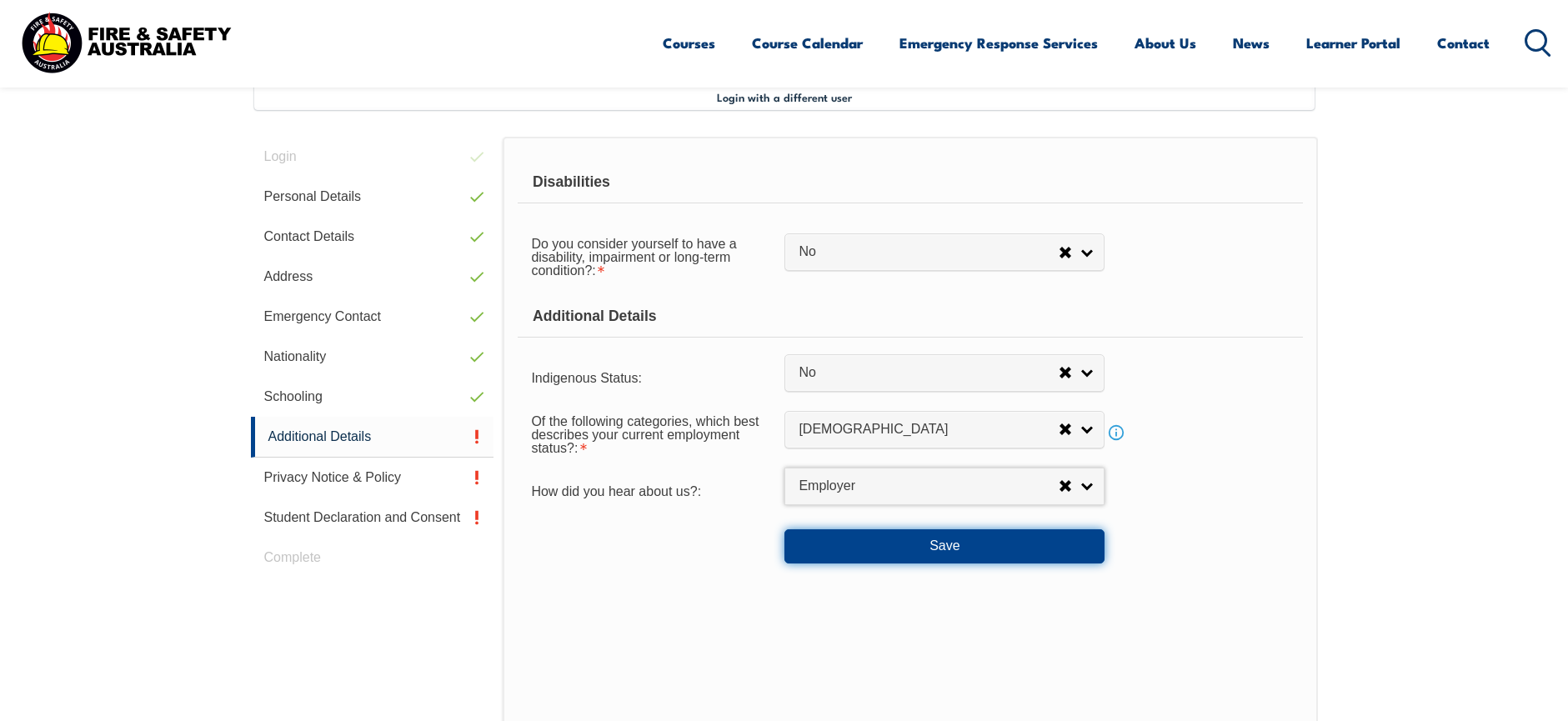
click at [950, 543] on button "Save" at bounding box center [944, 546] width 320 height 34
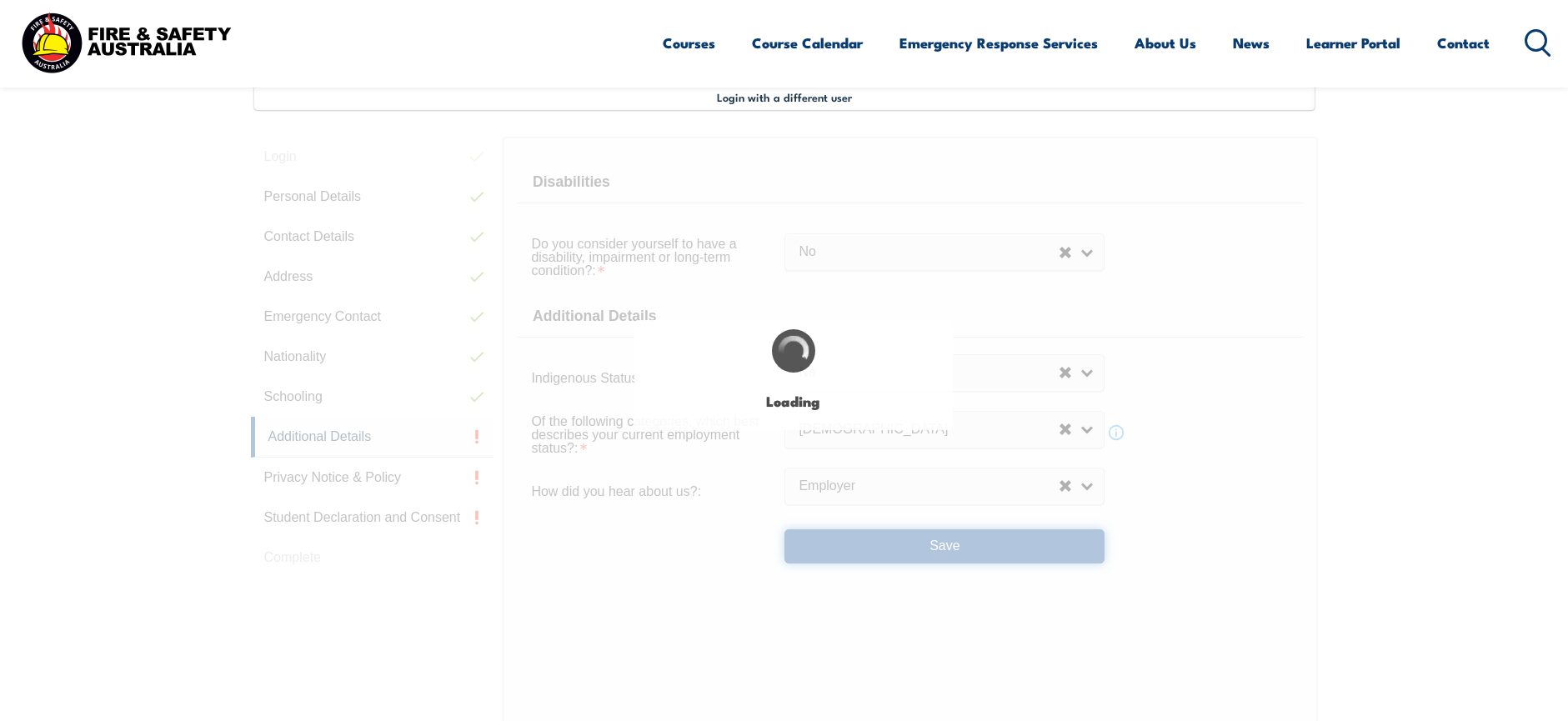
select select "false"
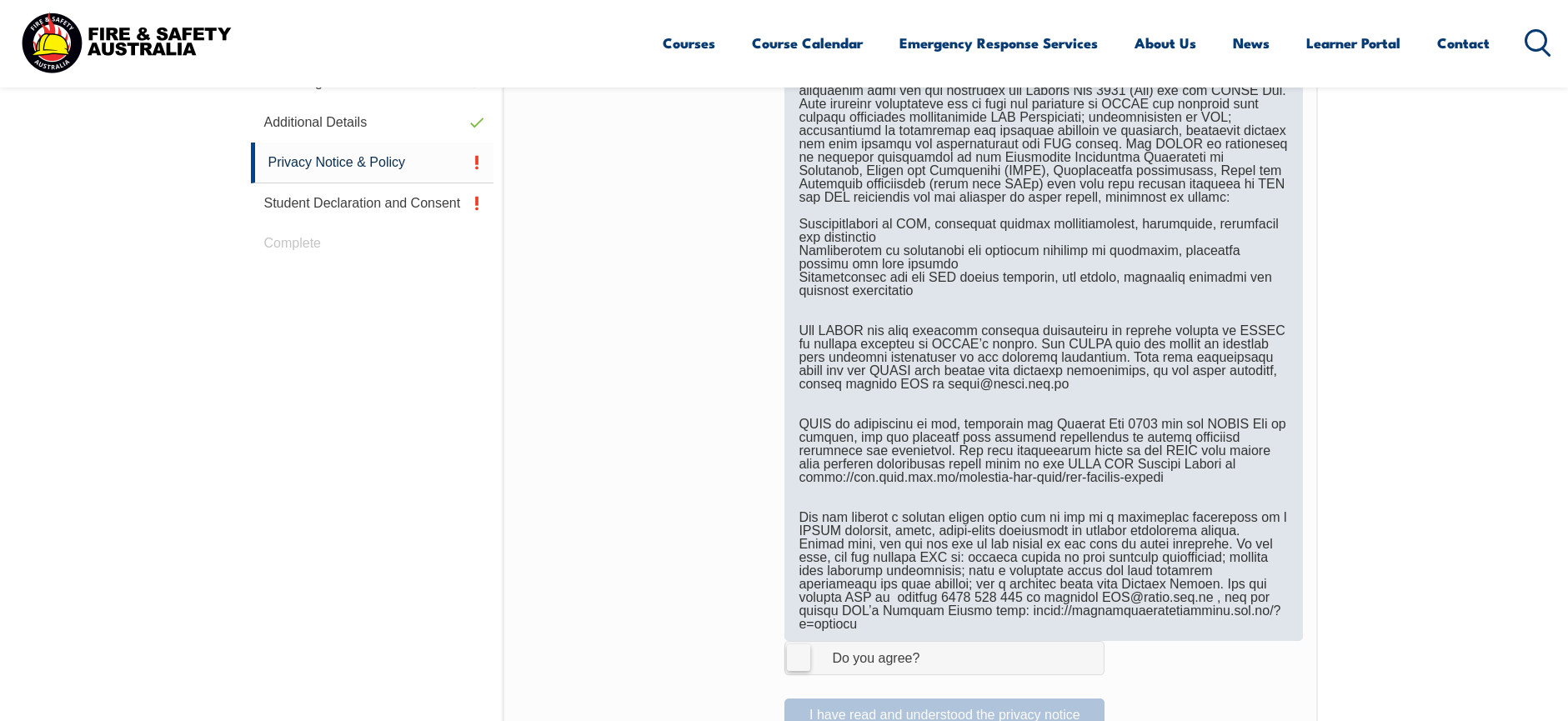
scroll to position [871, 0]
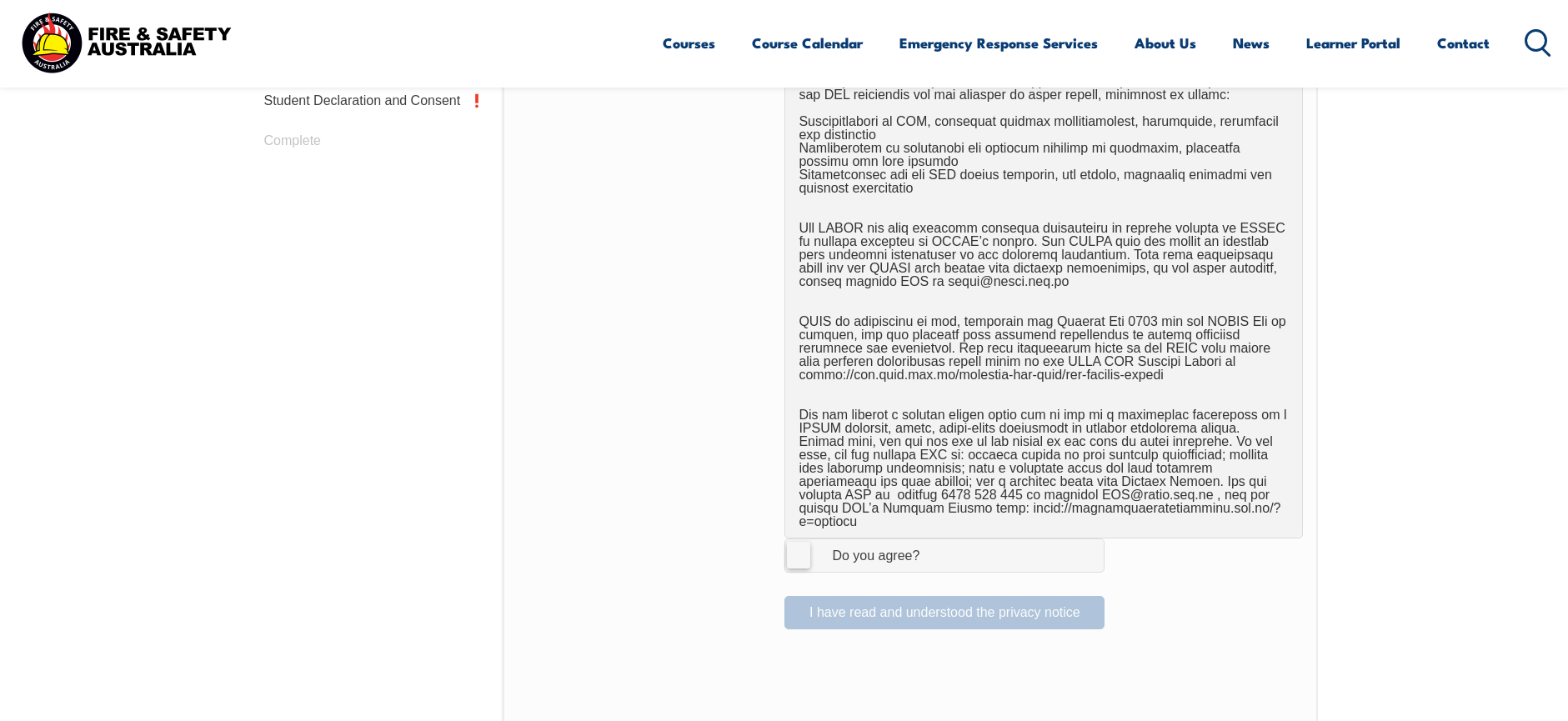
click at [792, 545] on label "I Agree Do you agree?" at bounding box center [944, 555] width 320 height 34
click at [933, 545] on input "I Agree Do you agree?" at bounding box center [947, 555] width 29 height 32
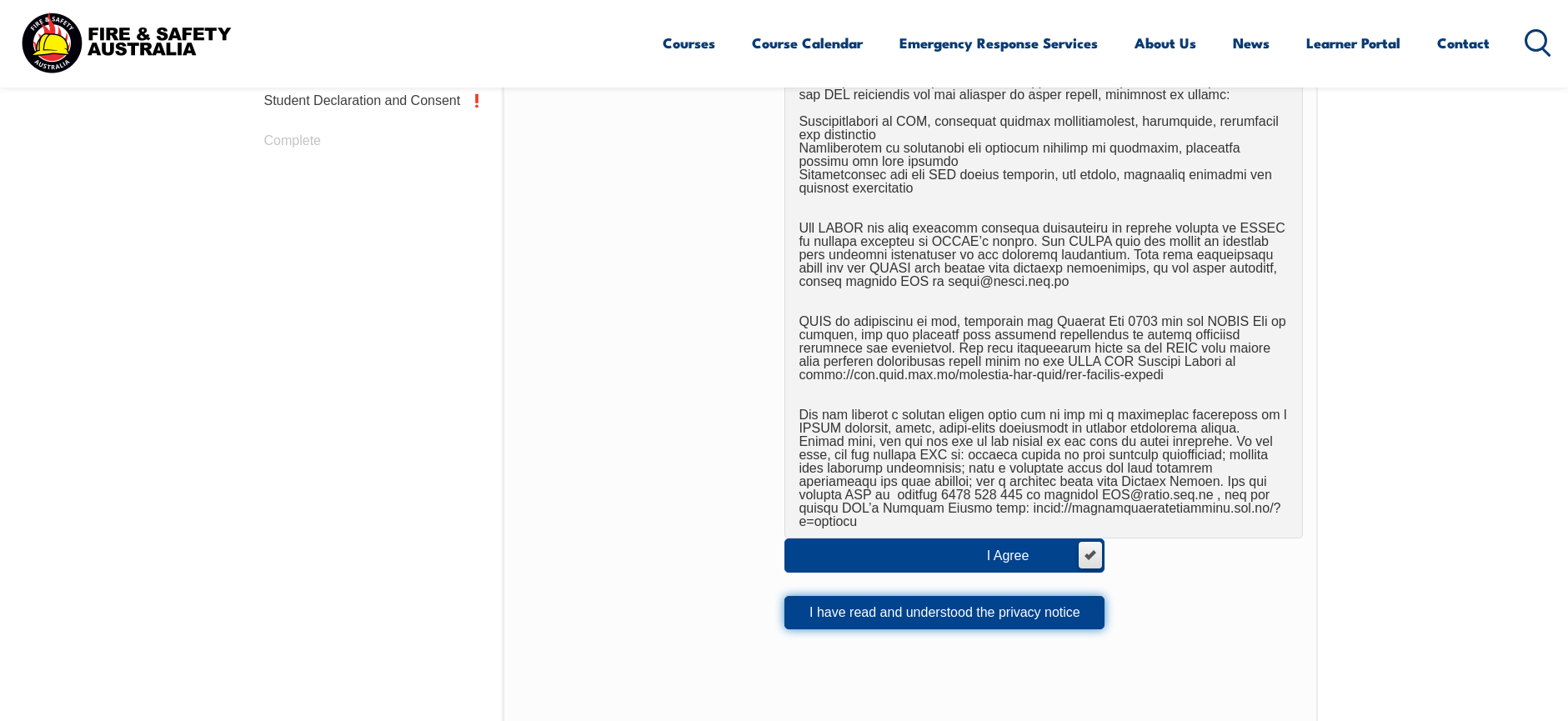
click at [934, 600] on button "I have read and understood the privacy notice" at bounding box center [944, 613] width 320 height 34
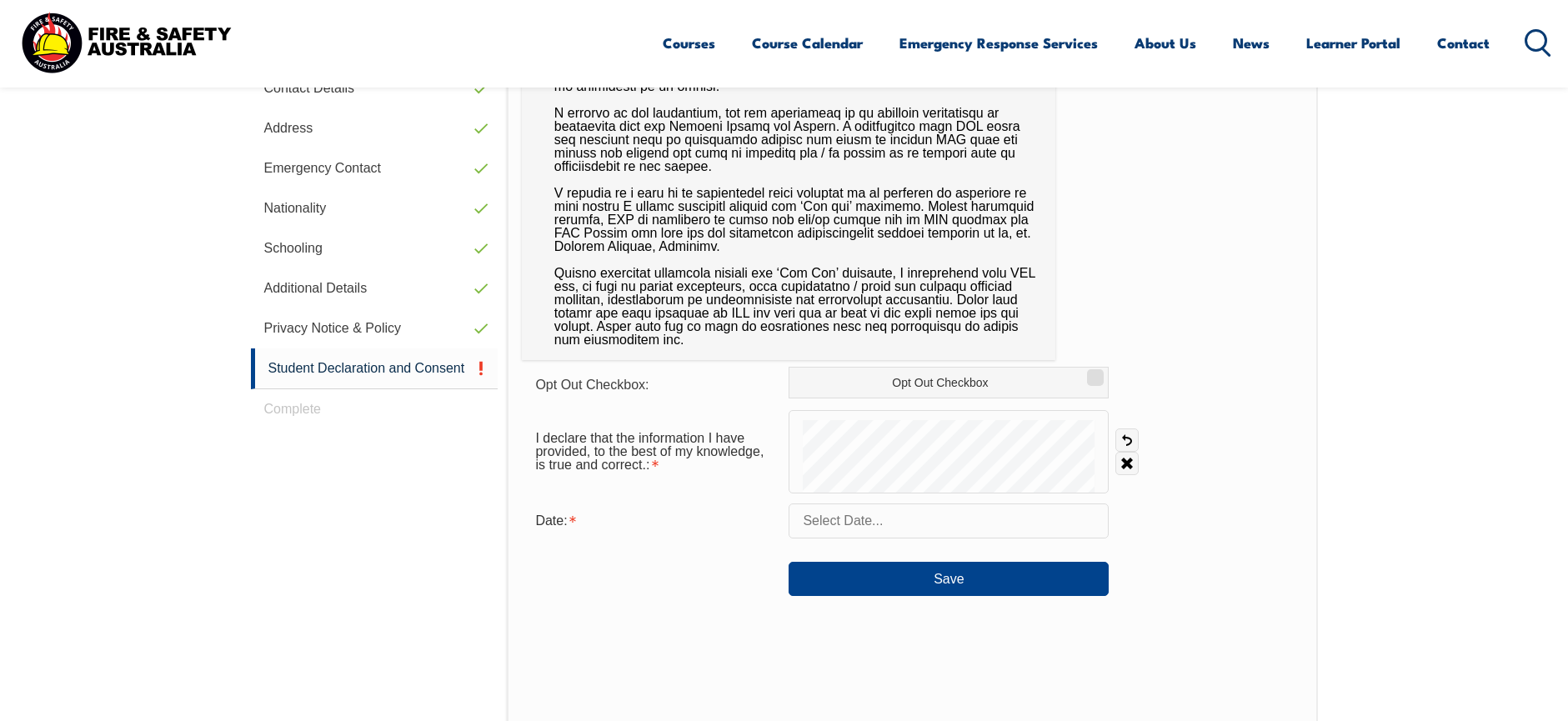
scroll to position [621, 0]
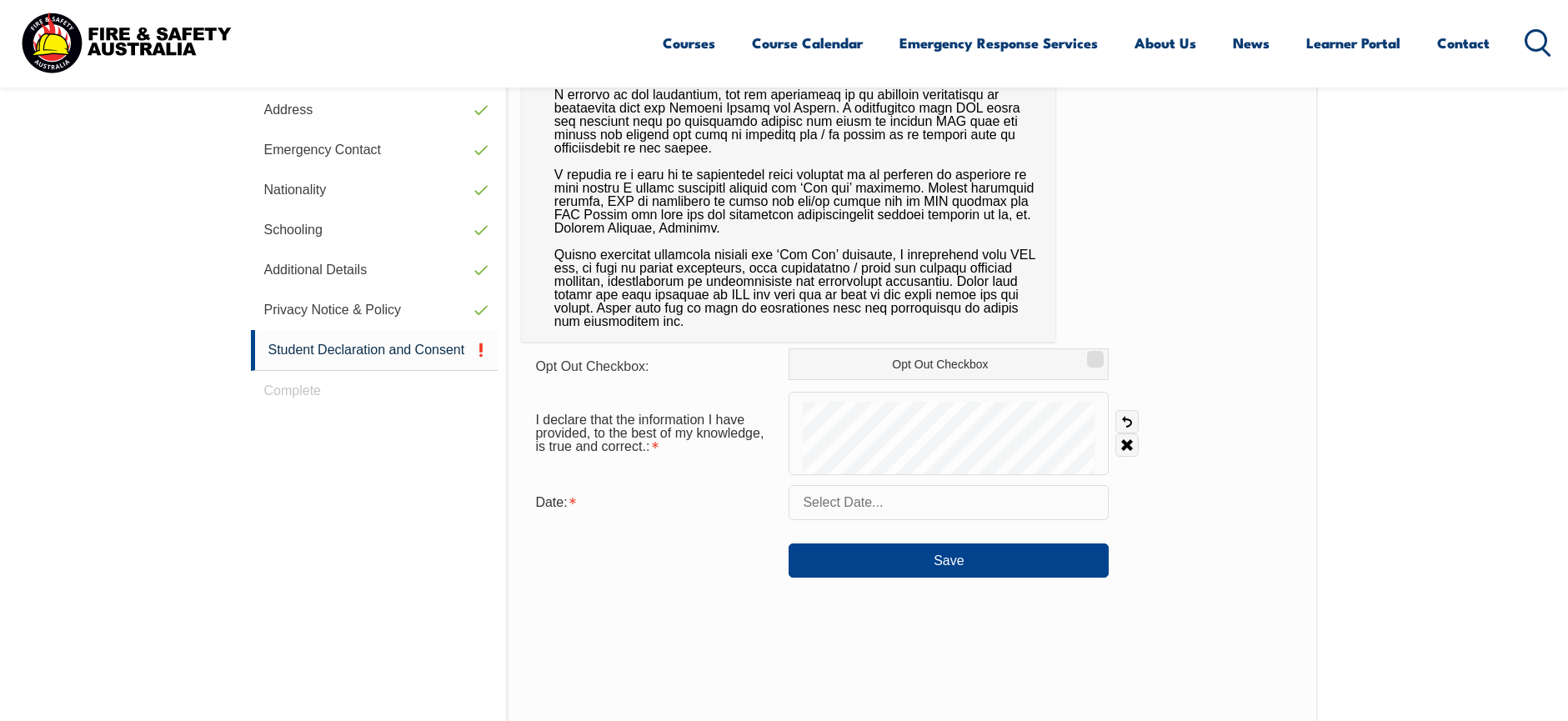
click at [883, 496] on input "text" at bounding box center [948, 503] width 320 height 35
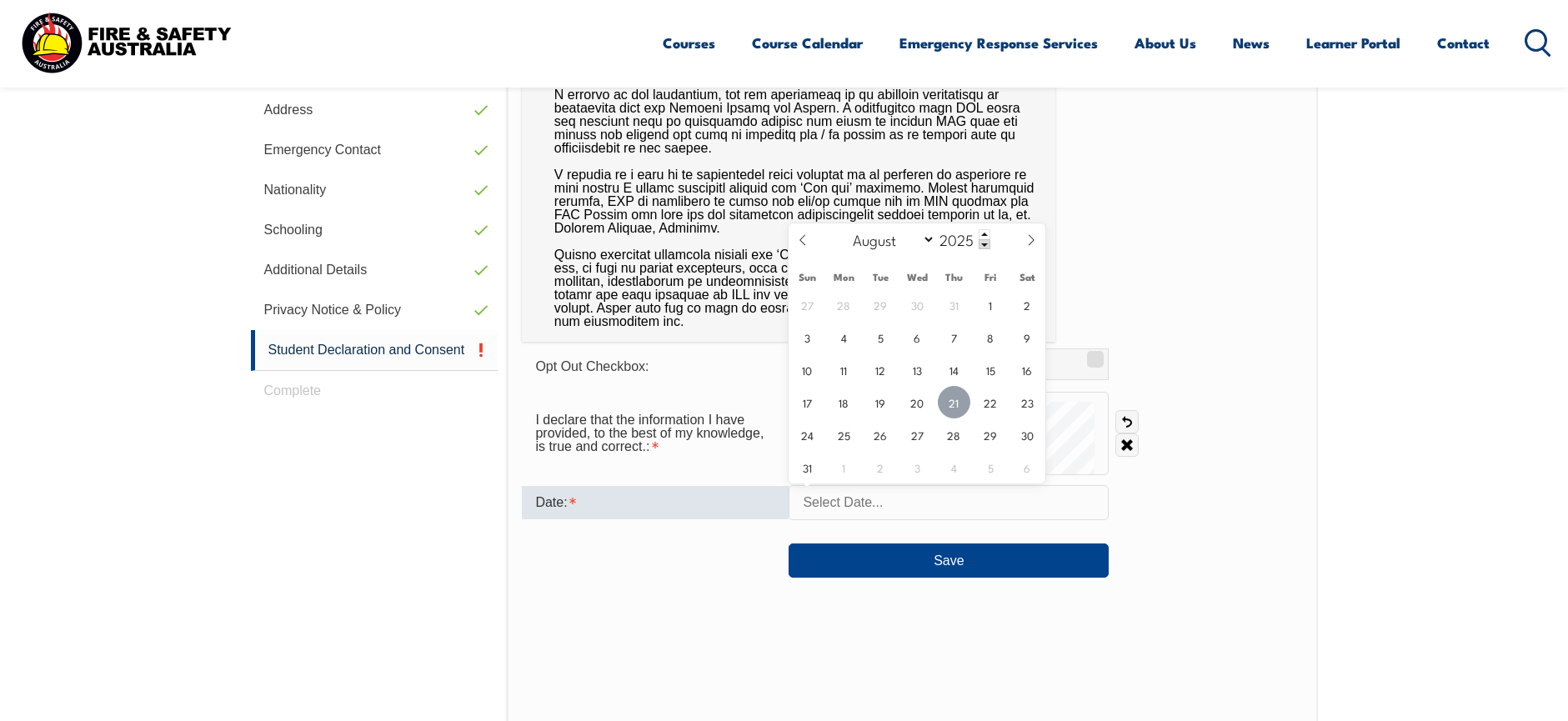
click at [955, 403] on span "21" at bounding box center [954, 402] width 33 height 33
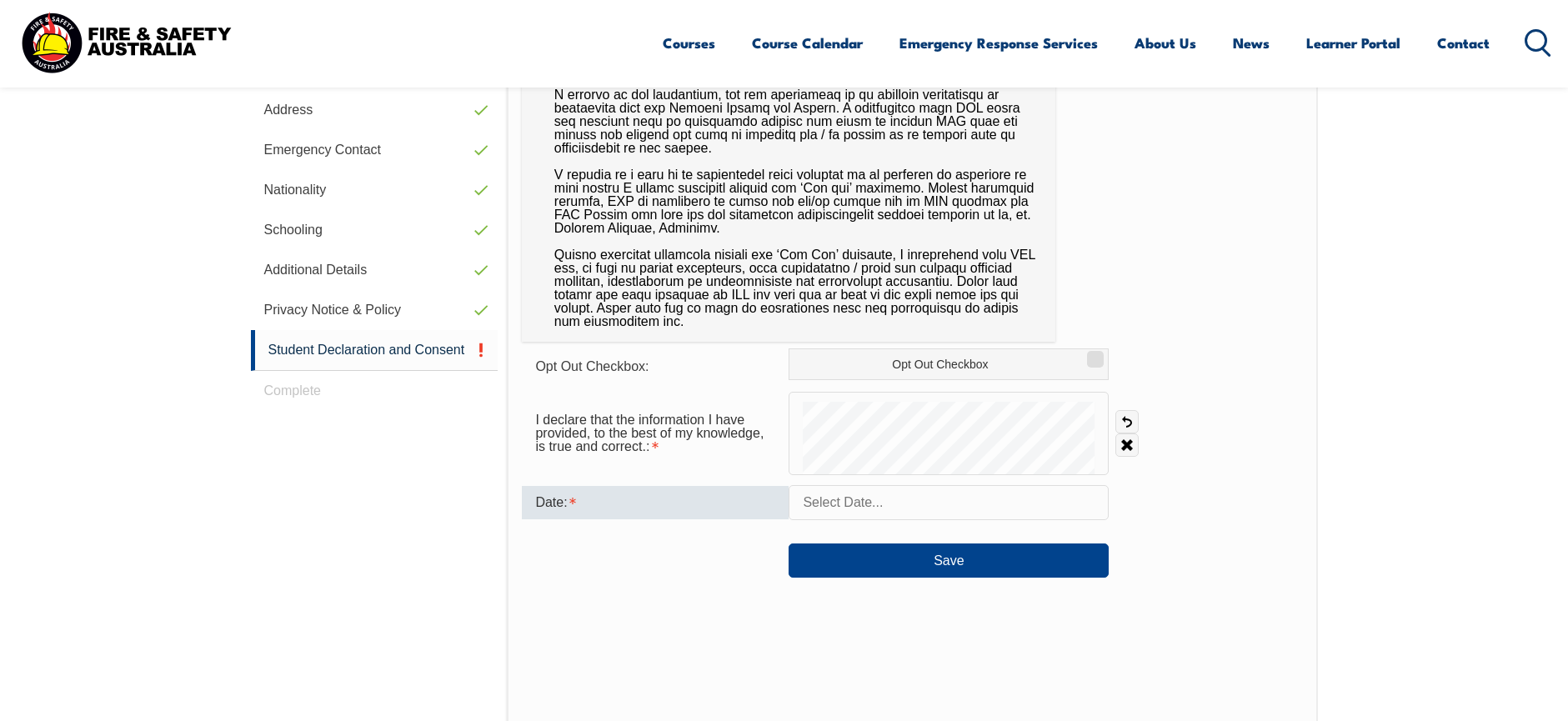
type input "August 21, 2025"
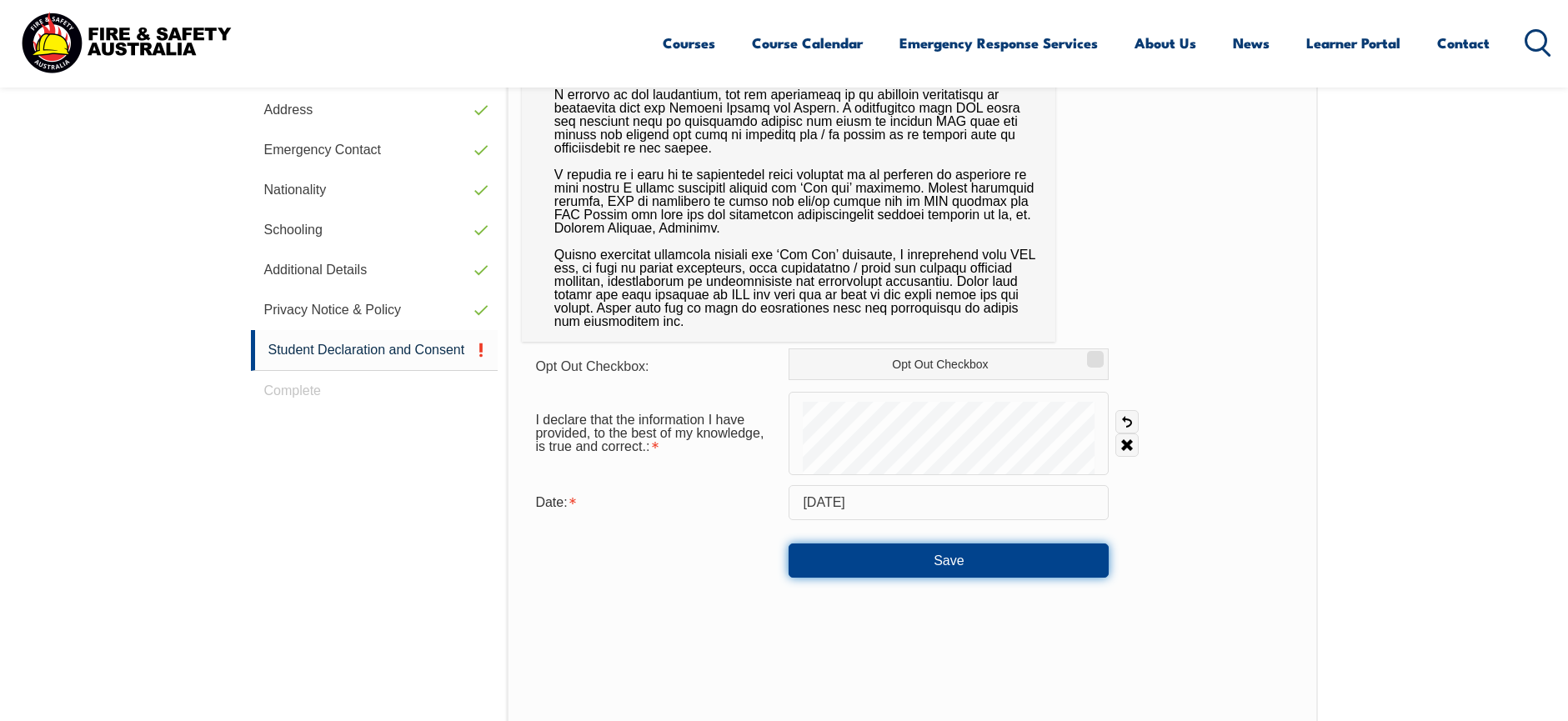
click at [932, 563] on button "Save" at bounding box center [948, 560] width 320 height 34
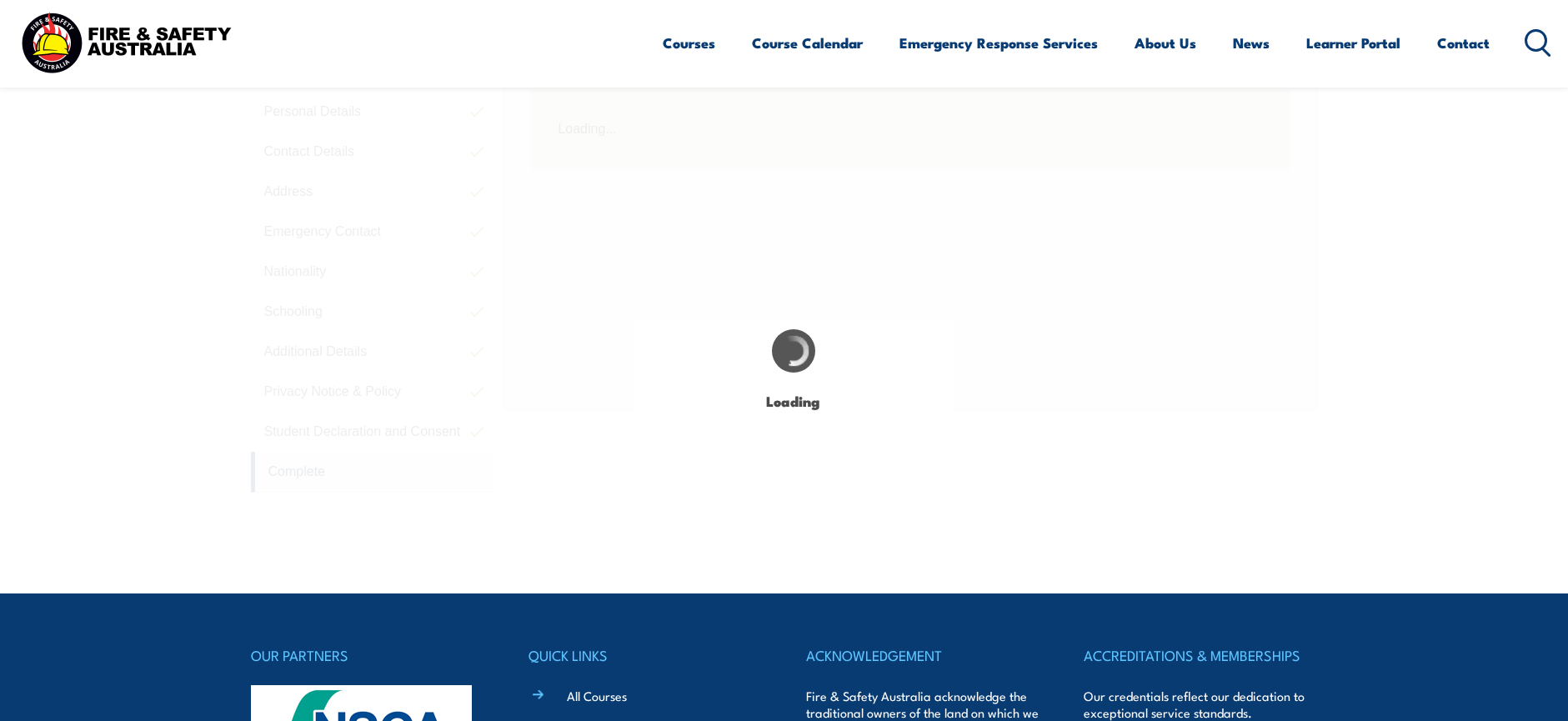
scroll to position [455, 0]
